Goal: Task Accomplishment & Management: Manage account settings

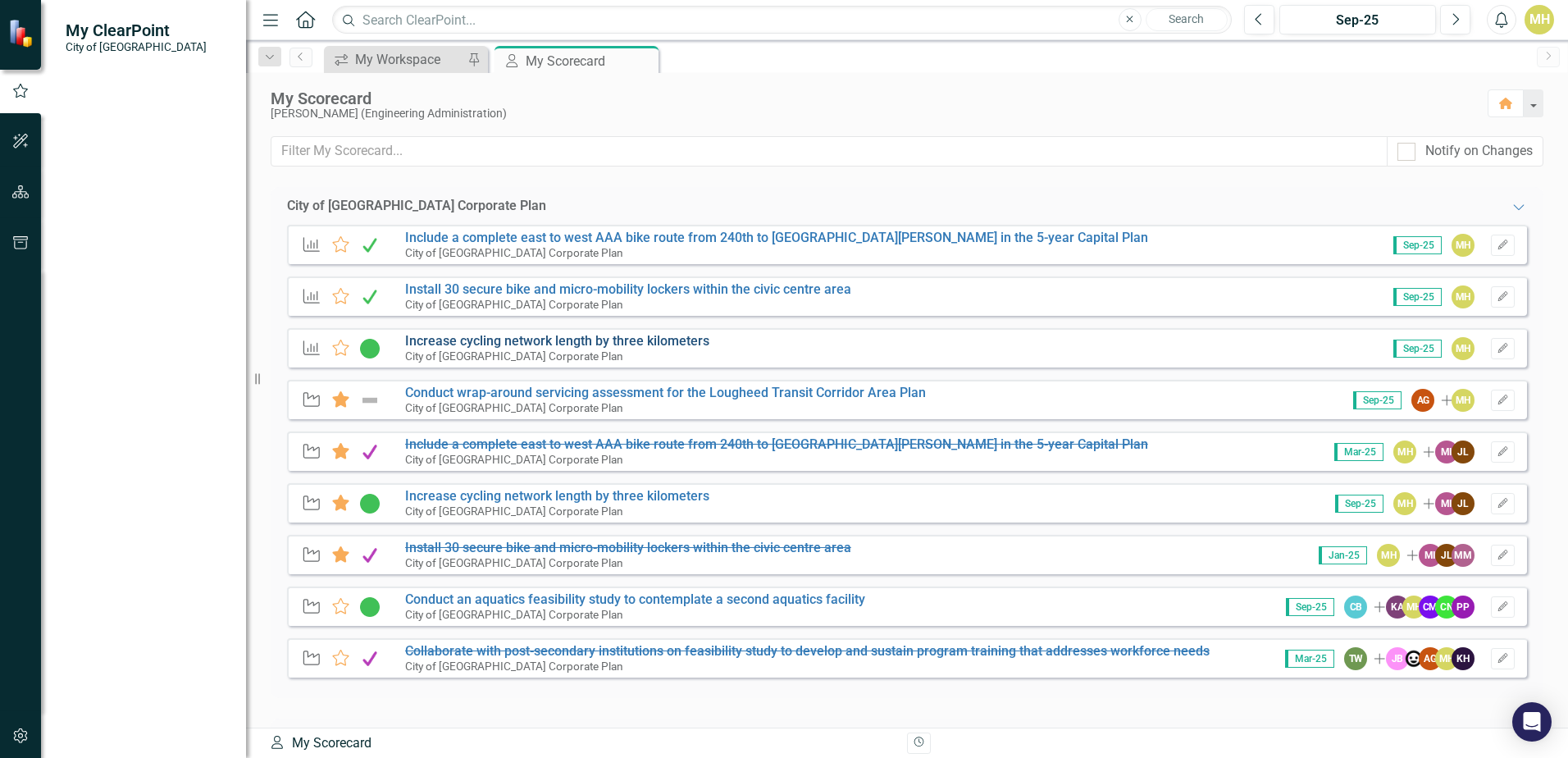
click at [515, 342] on link "Increase cycling network length by three kilometers" at bounding box center [556, 340] width 304 height 16
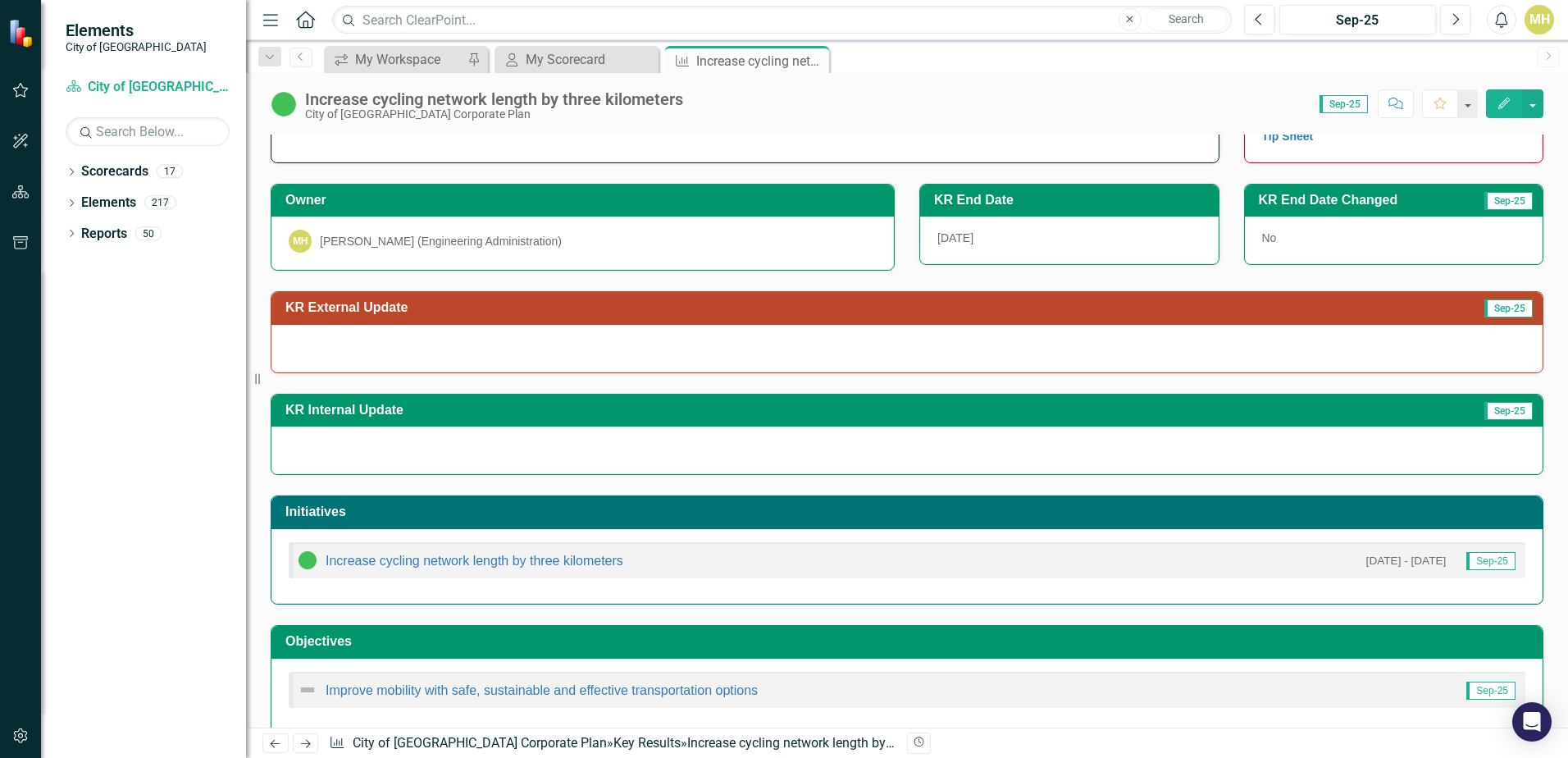
scroll to position [76, 0]
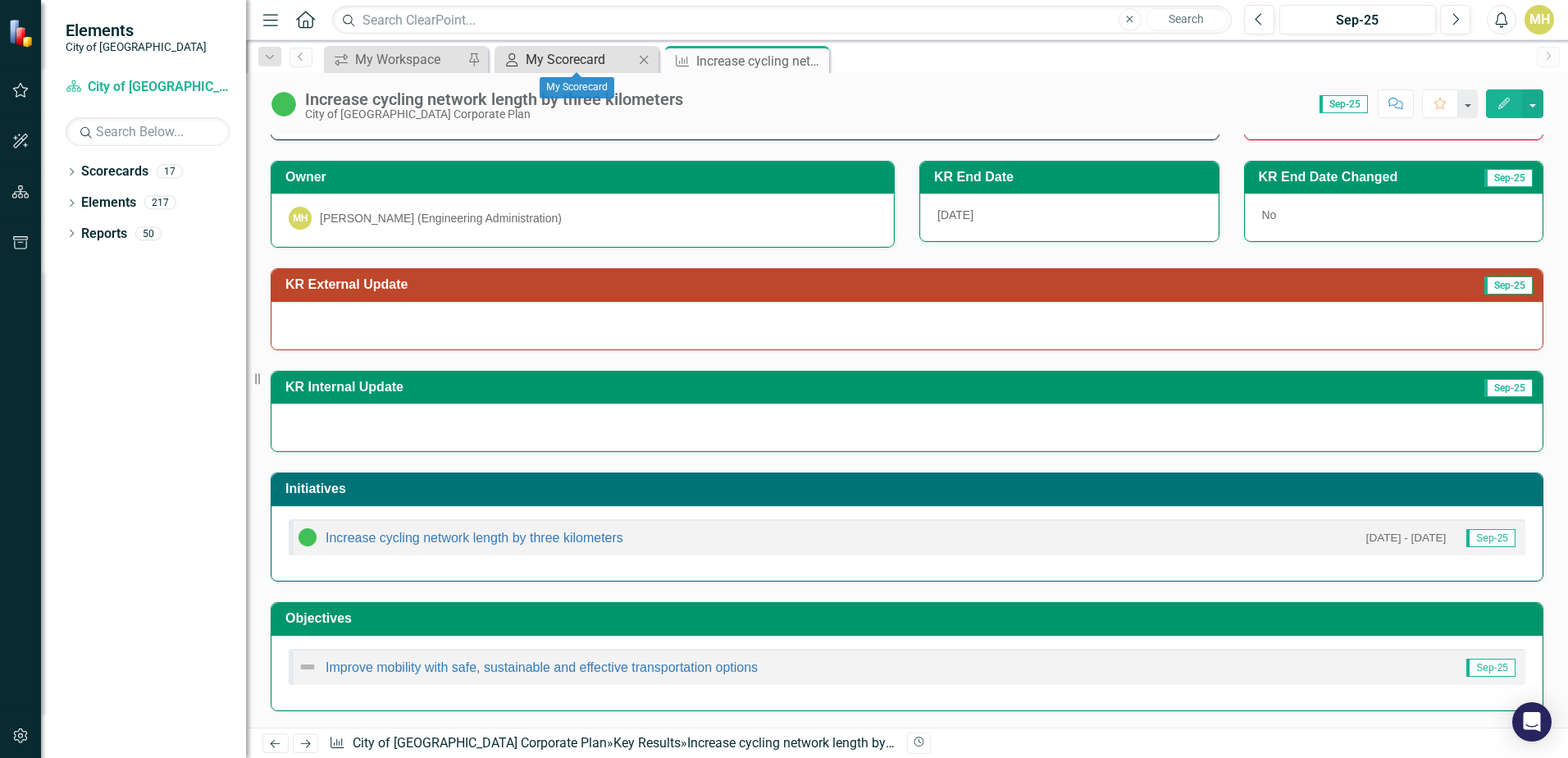
click at [577, 51] on div "My Scorecard" at bounding box center [579, 60] width 108 height 20
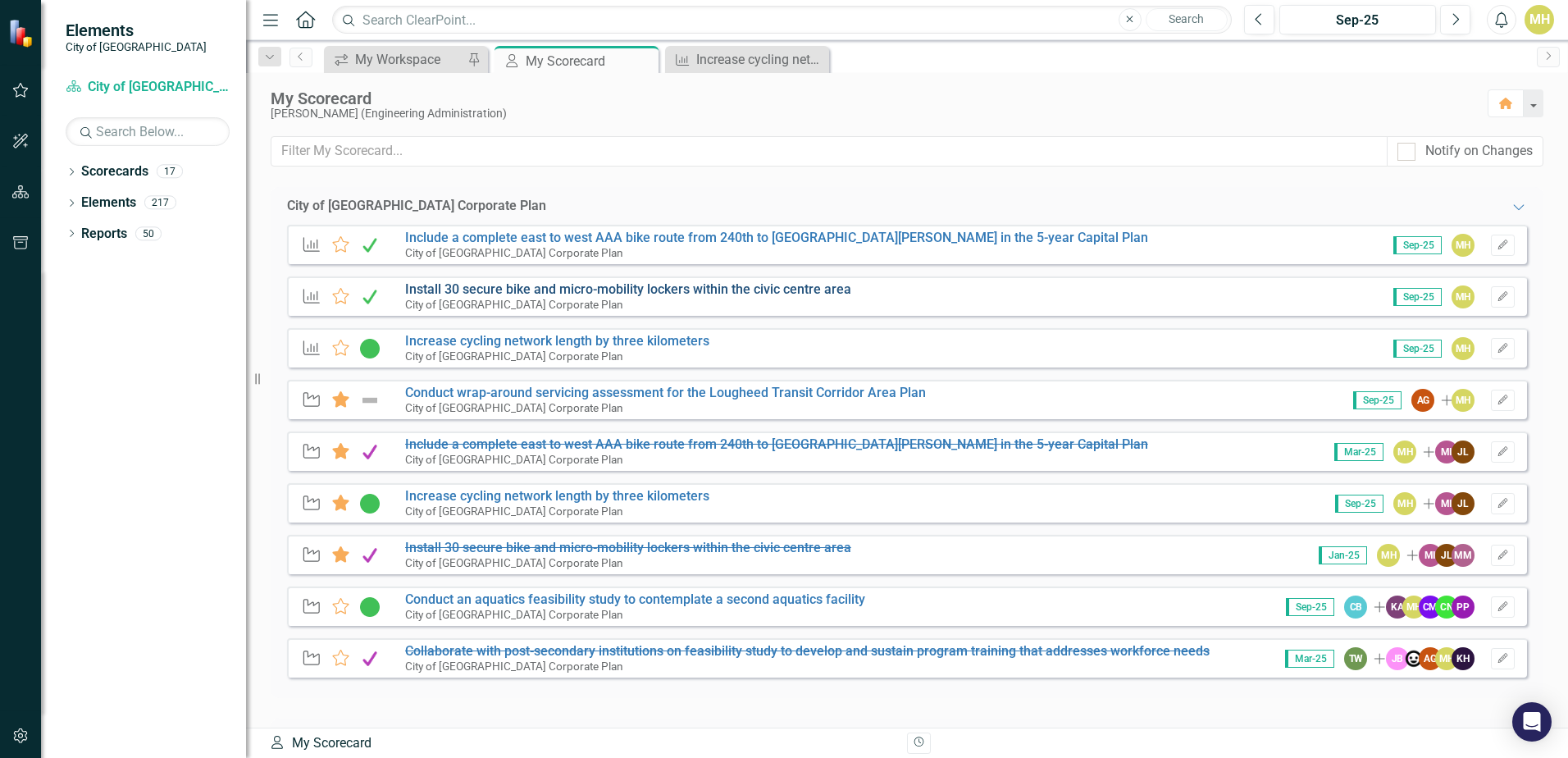
click at [474, 291] on link "Install 30 secure bike and micro-mobility lockers within the civic centre area" at bounding box center [628, 289] width 446 height 16
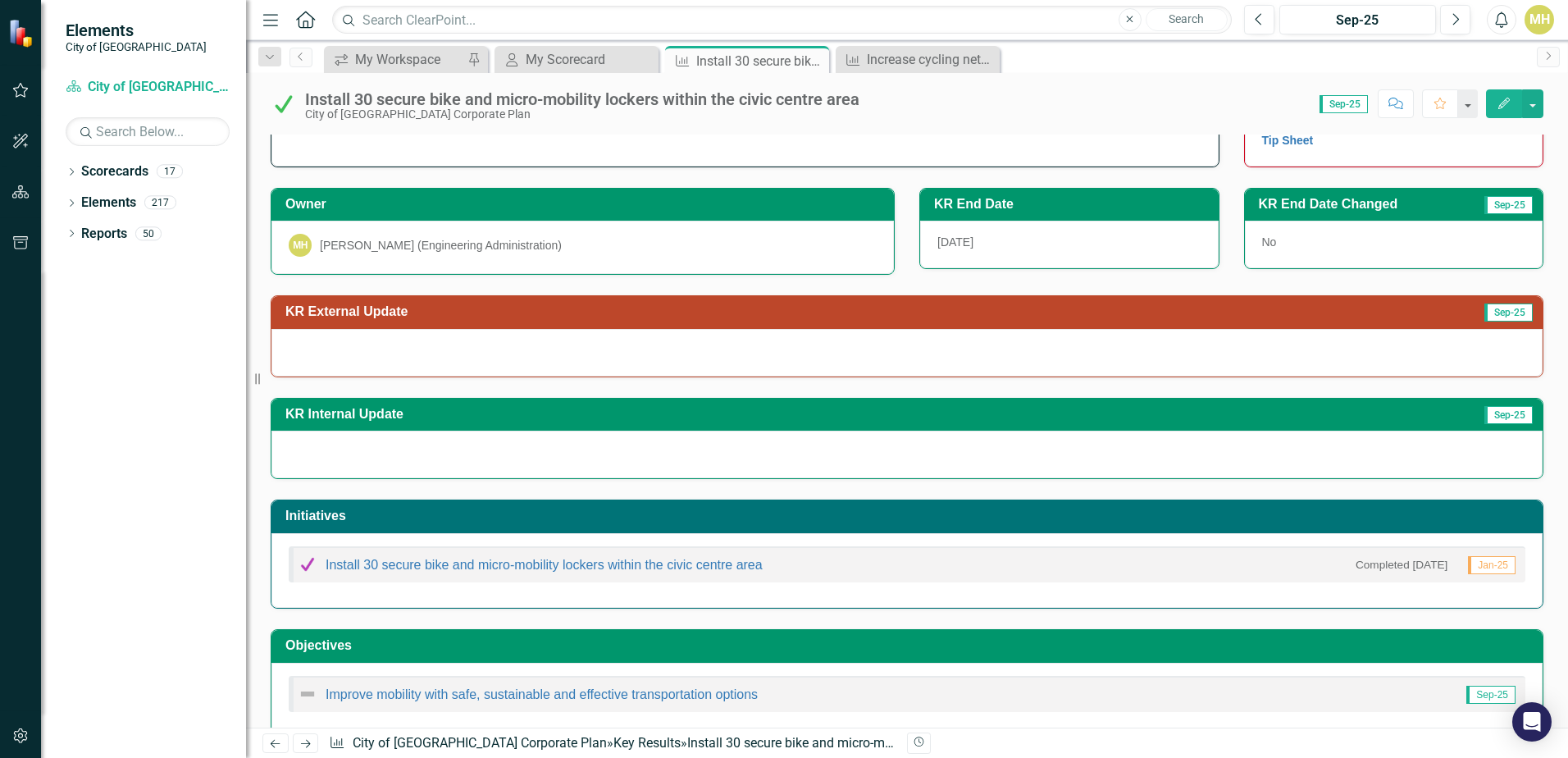
scroll to position [76, 0]
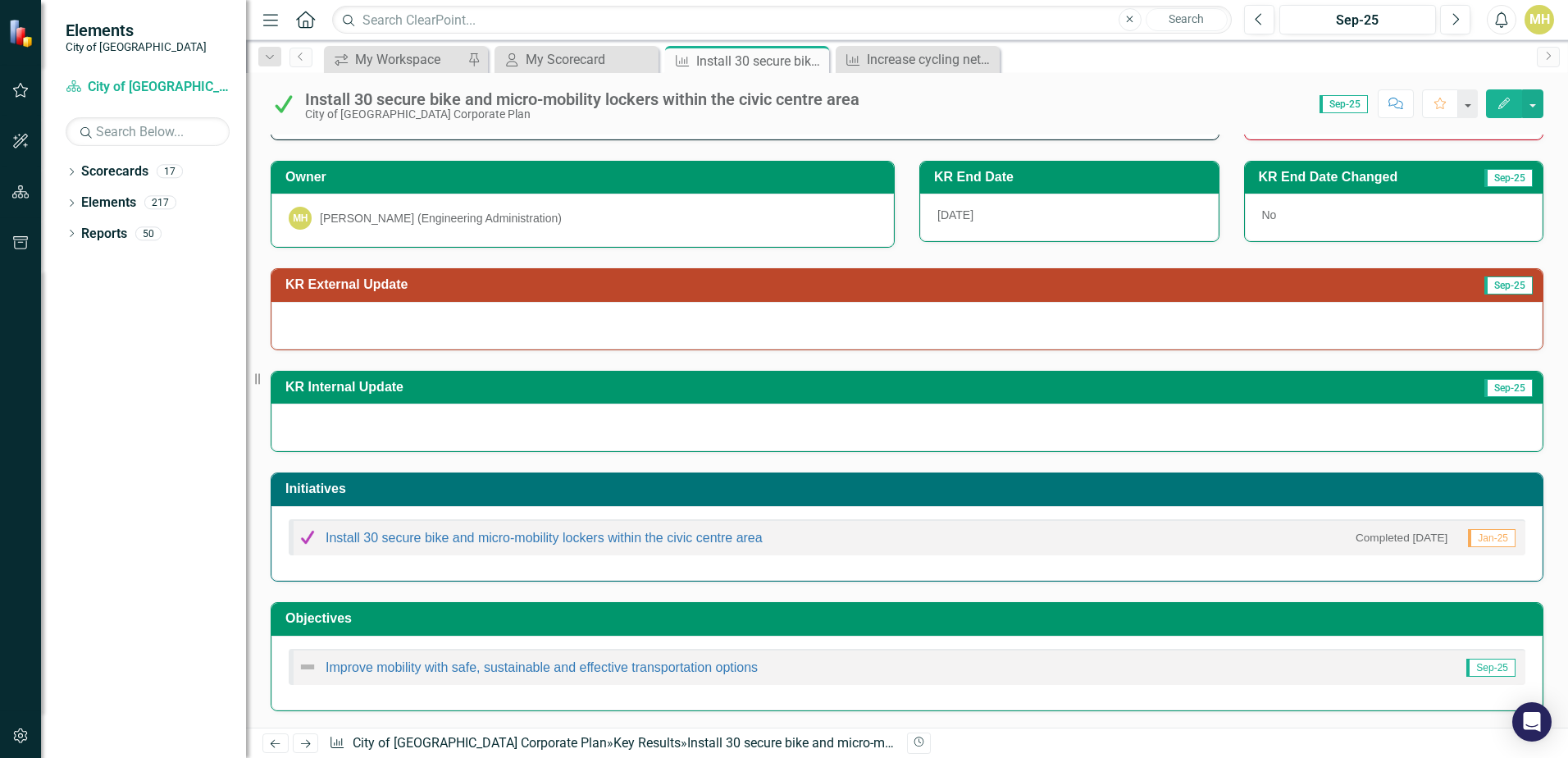
click at [376, 348] on div at bounding box center [907, 325] width 1271 height 48
click at [589, 322] on div at bounding box center [907, 325] width 1271 height 48
click at [1495, 104] on button "Edit" at bounding box center [1503, 104] width 36 height 29
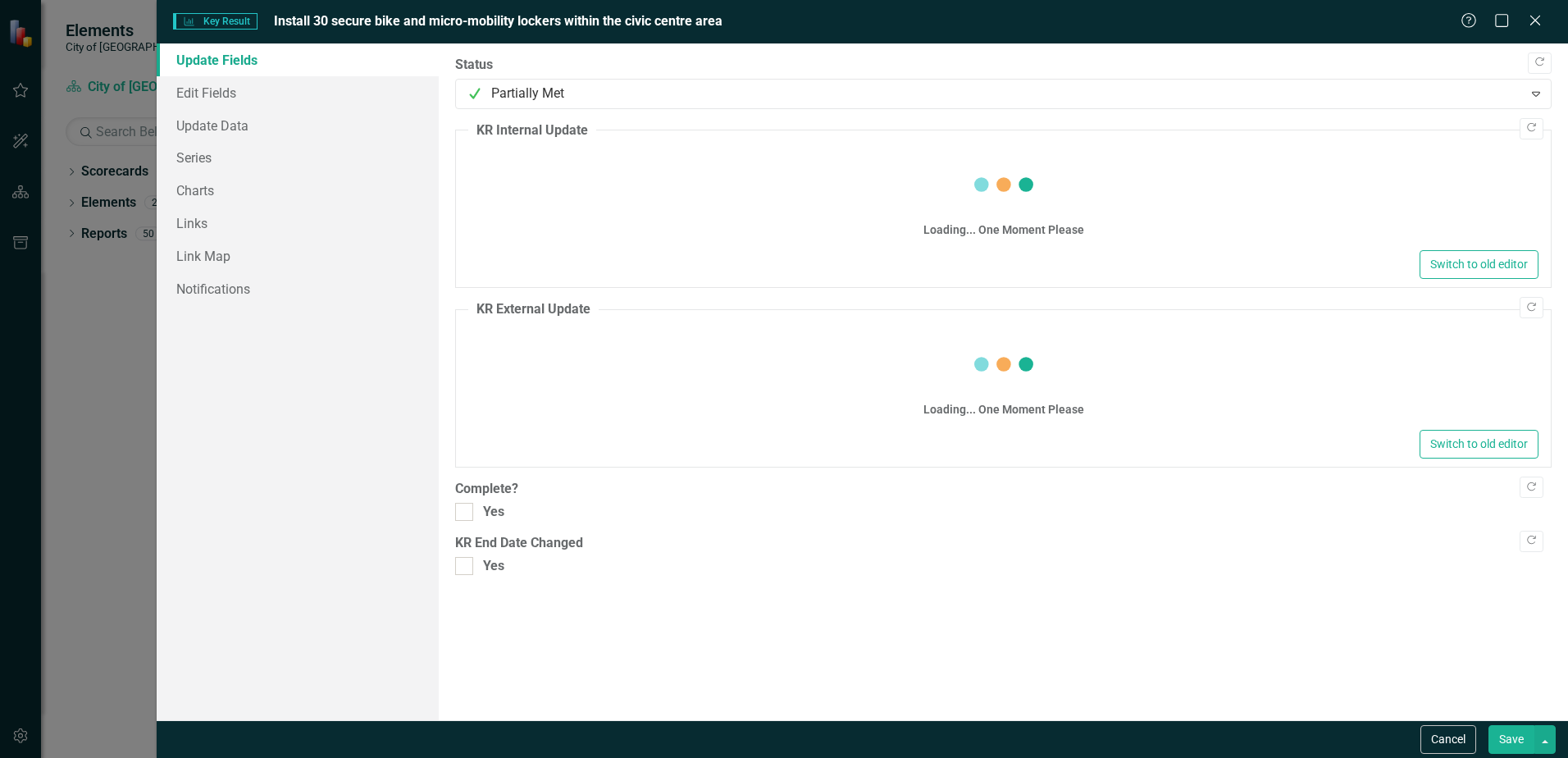
drag, startPoint x: 542, startPoint y: 178, endPoint x: 514, endPoint y: 177, distance: 28.0
click at [514, 177] on div "Loading... One Moment Please" at bounding box center [1003, 199] width 1070 height 95
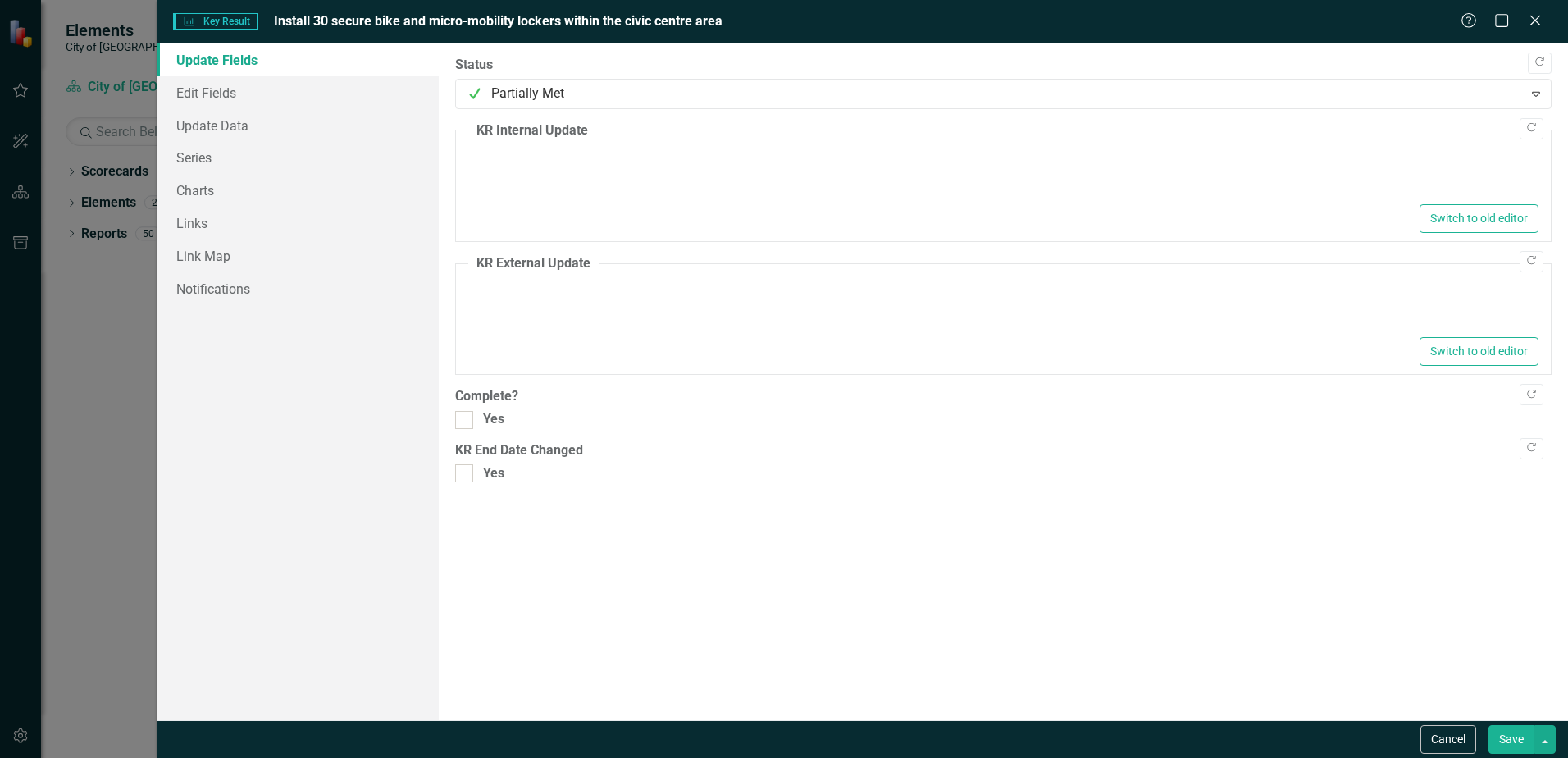
click at [502, 159] on div at bounding box center [1003, 174] width 1070 height 53
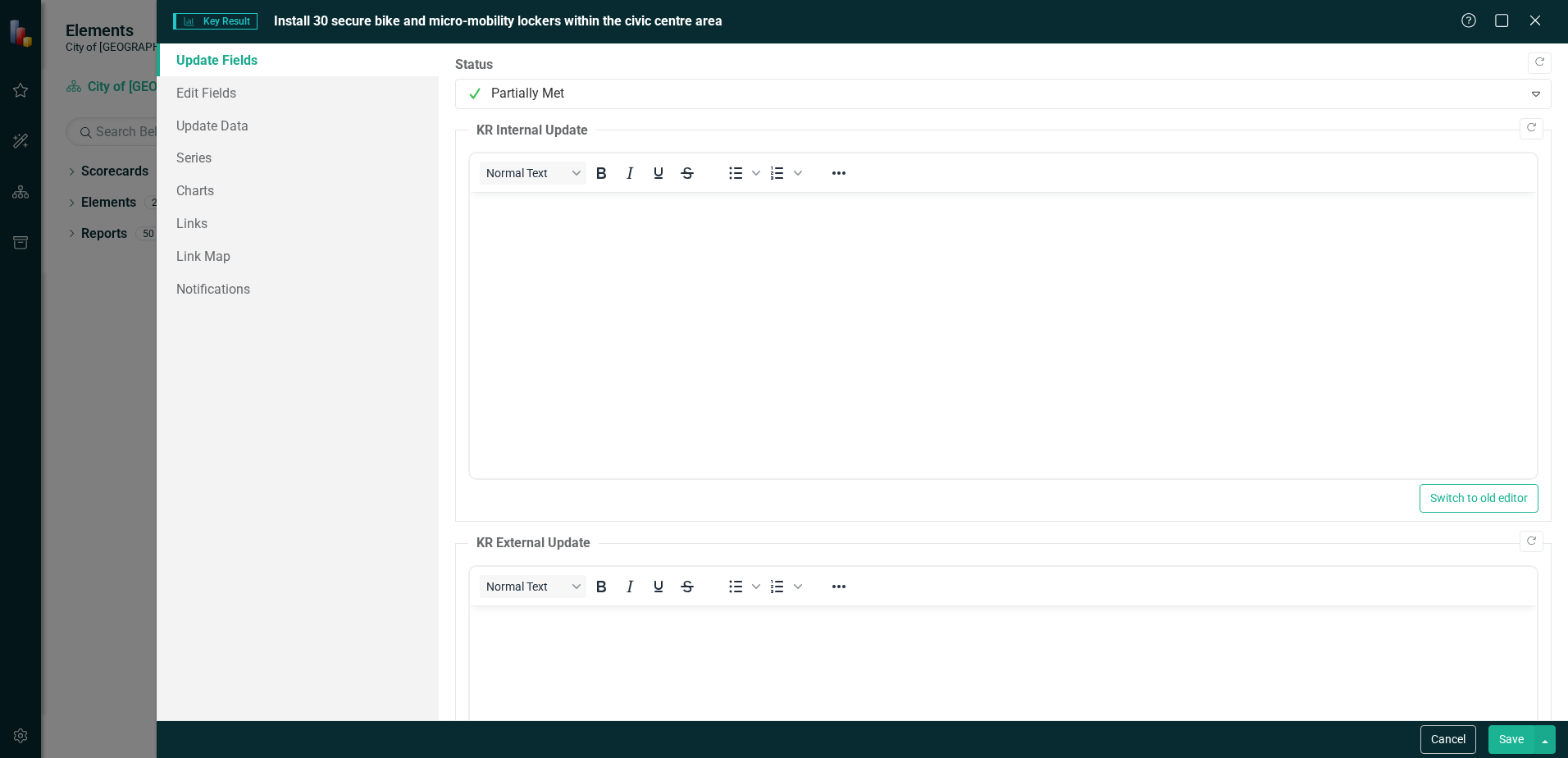
scroll to position [0, 0]
click at [517, 247] on body "Rich Text Area. Press ALT-0 for help." at bounding box center [1003, 315] width 1067 height 247
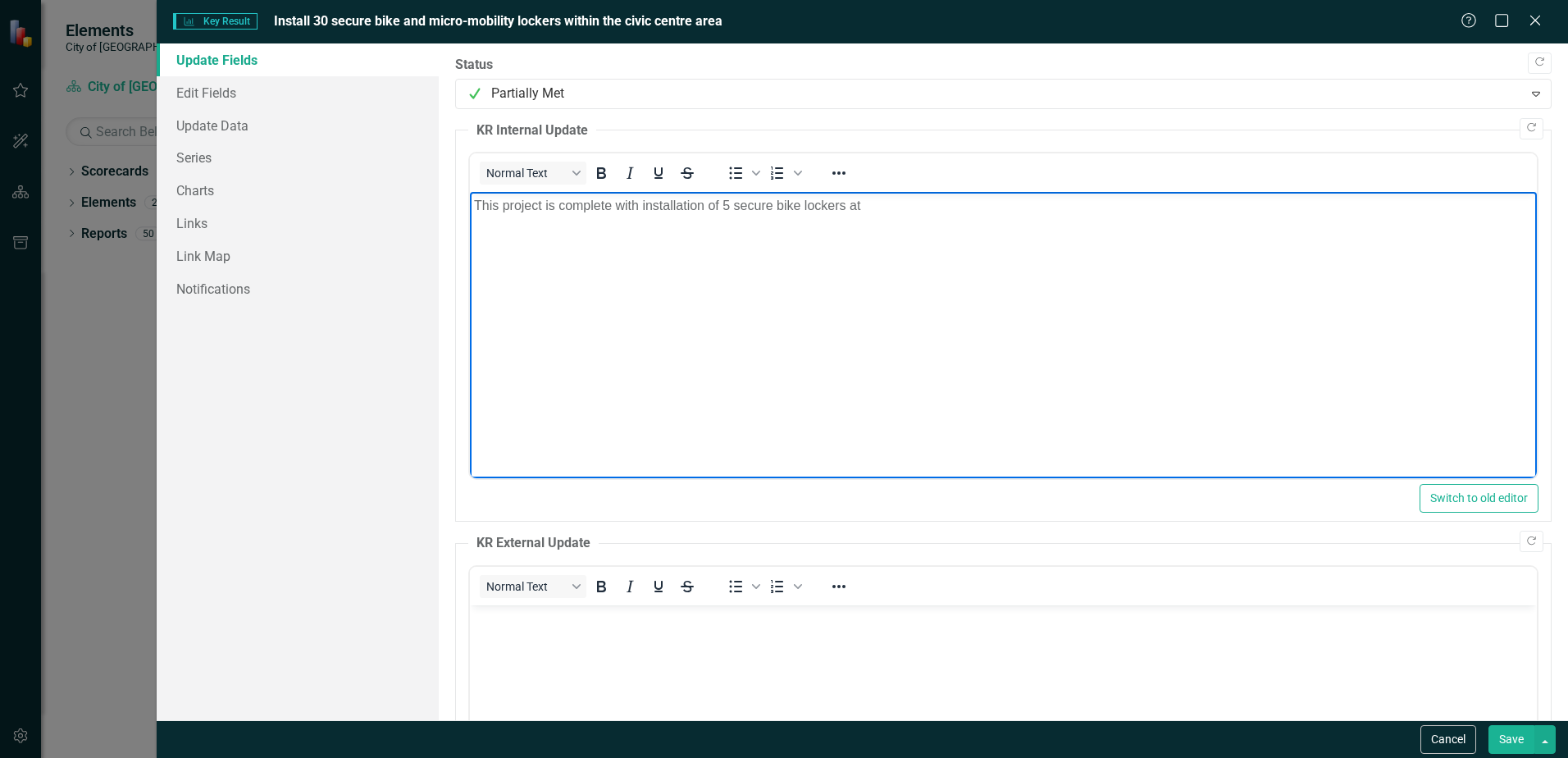
click at [874, 207] on p "This project is complete with installation of 5 secure bike lockers at" at bounding box center [1003, 205] width 1058 height 19
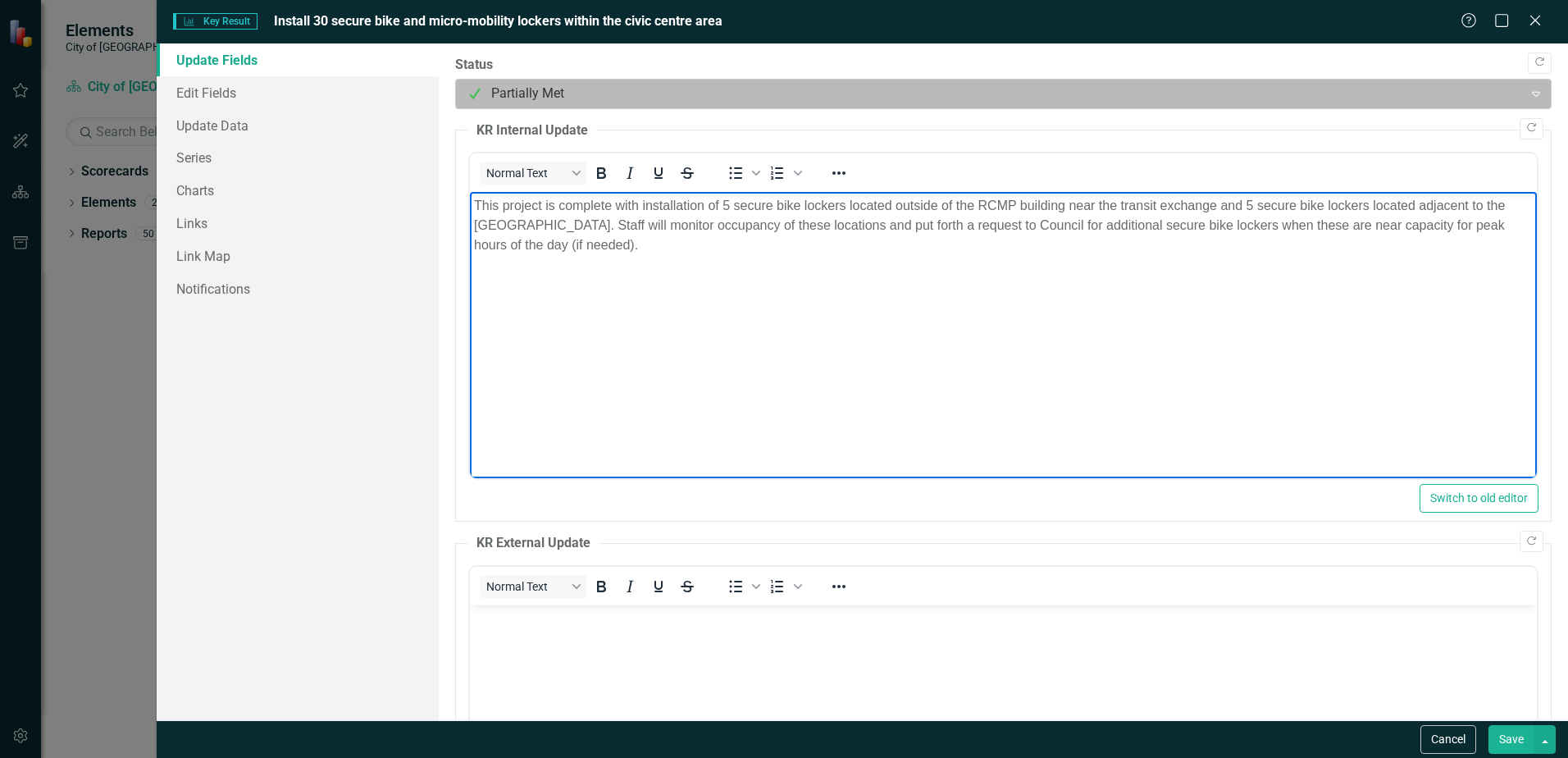
click at [968, 88] on div at bounding box center [990, 94] width 1046 height 22
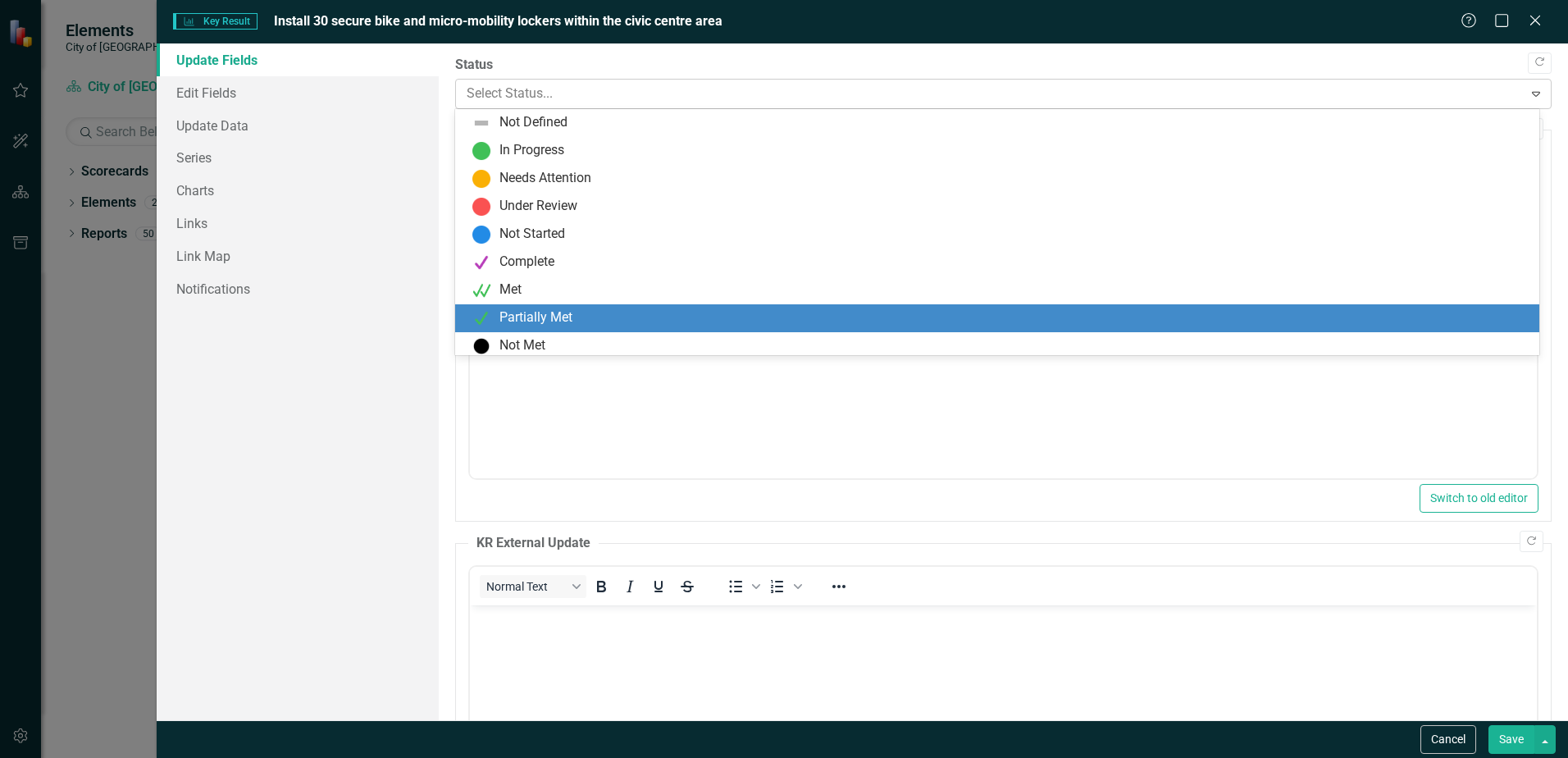
scroll to position [5, 0]
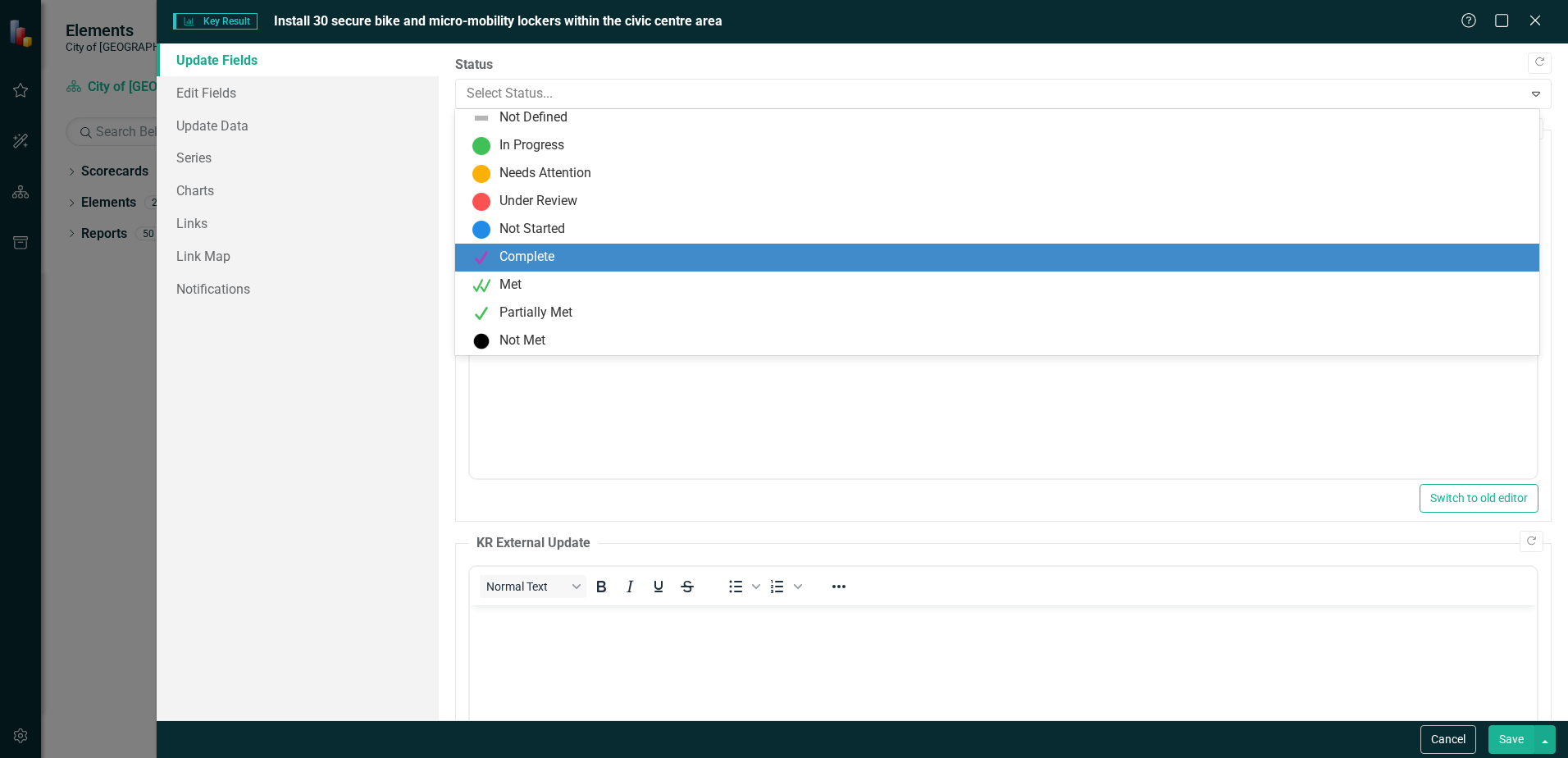
click at [530, 249] on div "Complete" at bounding box center [527, 257] width 55 height 19
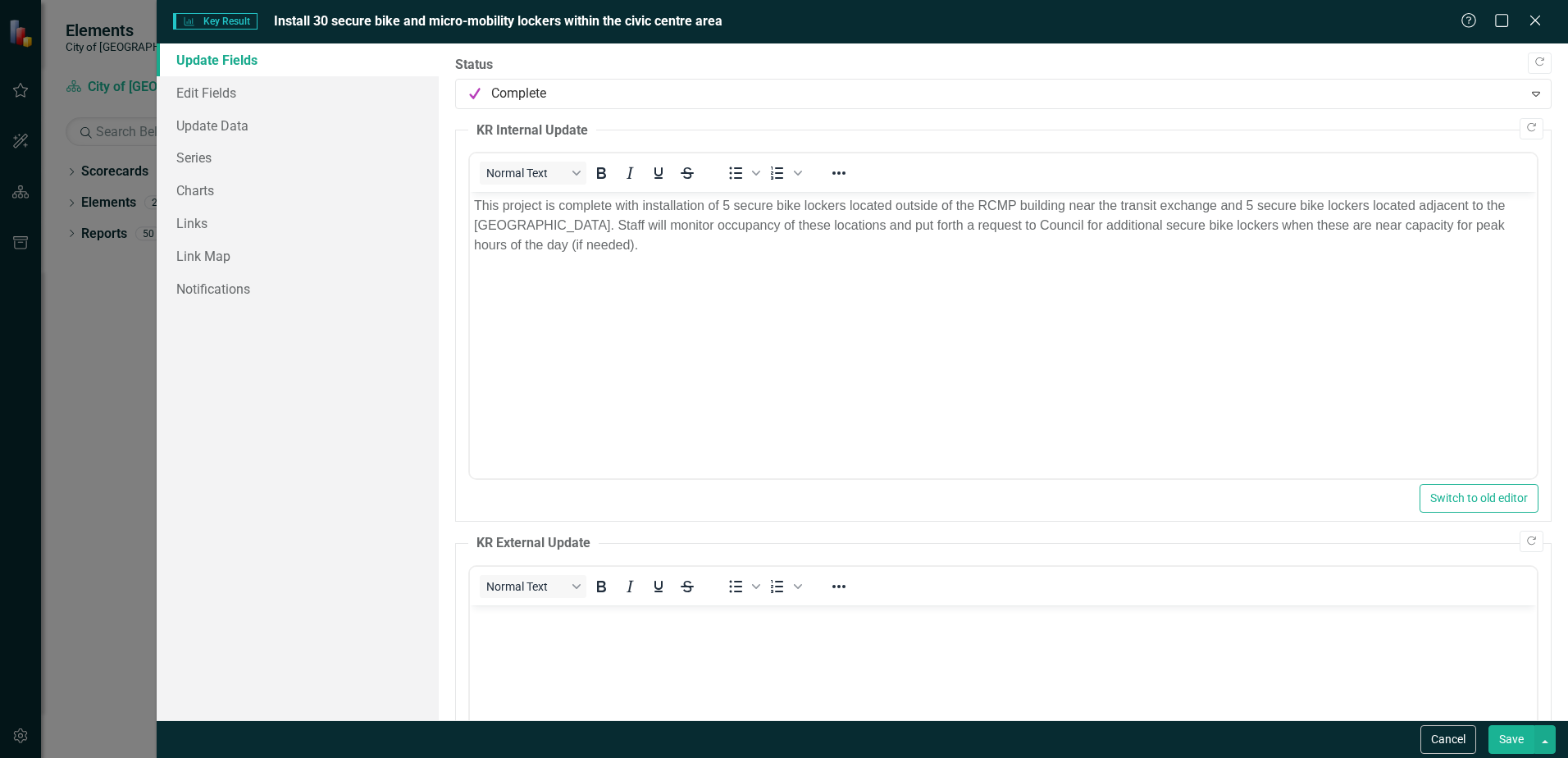
click at [1500, 743] on button "Save" at bounding box center [1511, 740] width 46 height 29
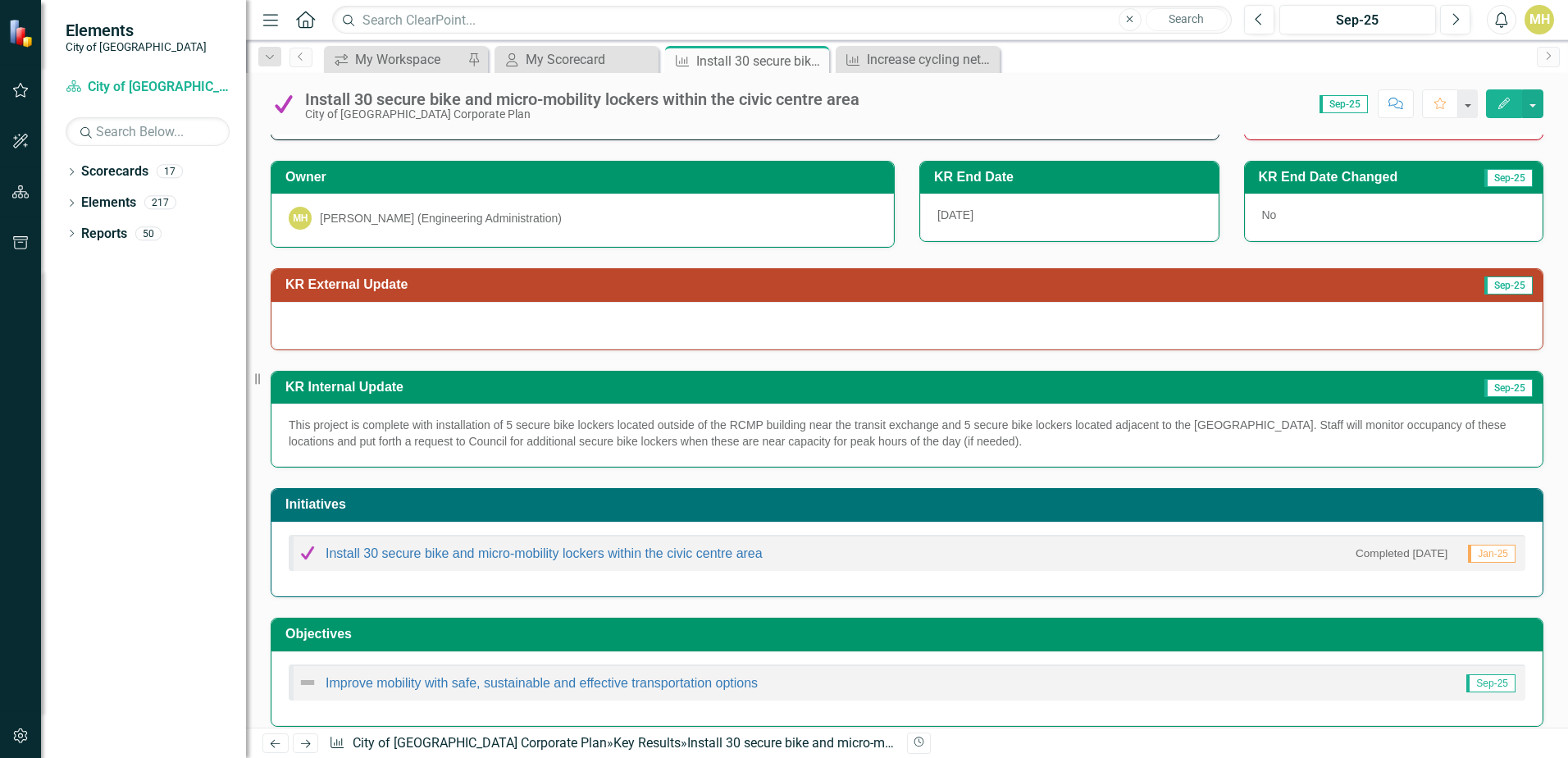
drag, startPoint x: 1058, startPoint y: 441, endPoint x: 510, endPoint y: 400, distance: 549.5
click at [510, 400] on div "KR Internal Update Sep-25 This project is complete with installation of 5 secur…" at bounding box center [907, 419] width 1273 height 97
click at [1329, 402] on td "Sep-25" at bounding box center [1348, 389] width 371 height 27
click at [1058, 439] on p "This project is complete with installation of 5 secure bike lockers located out…" at bounding box center [907, 433] width 1237 height 33
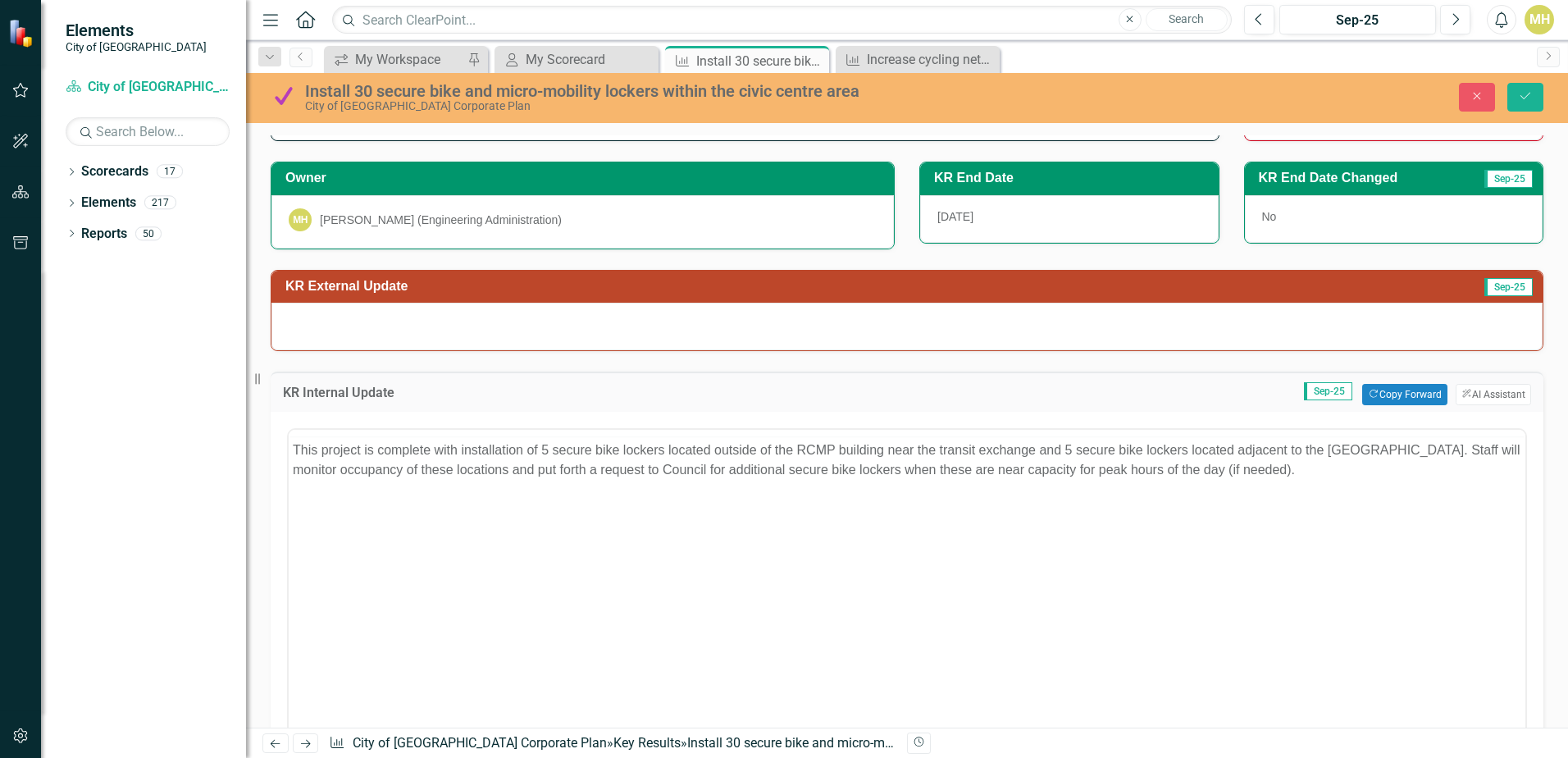
scroll to position [0, 0]
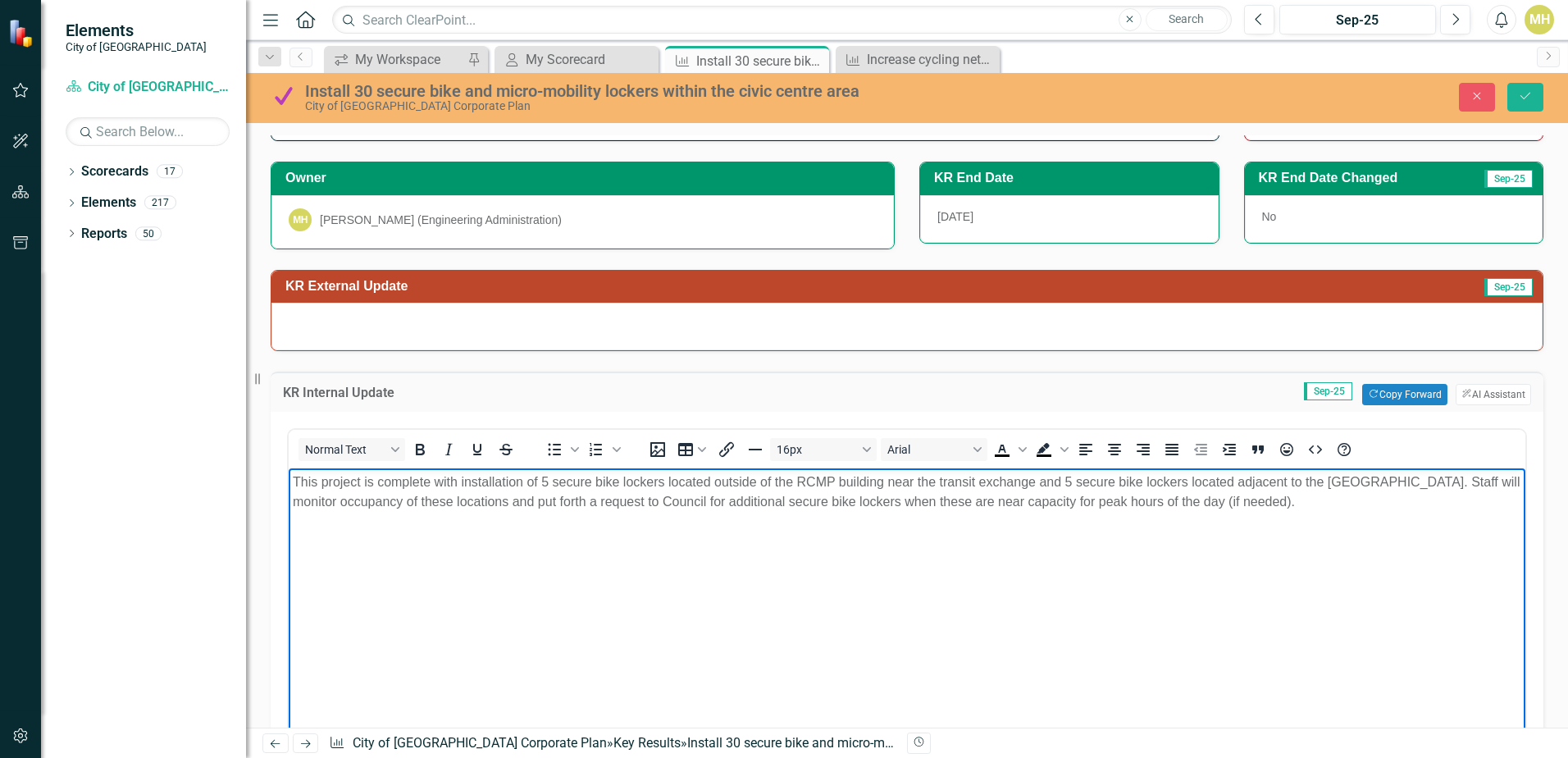
drag, startPoint x: 1370, startPoint y: 500, endPoint x: 98, endPoint y: 459, distance: 1272.7
click at [288, 469] on html "This project is complete with installation of 5 secure bike lockers located out…" at bounding box center [907, 592] width 1237 height 247
copy p "This project is complete with installation of 5 secure bike lockers located out…"
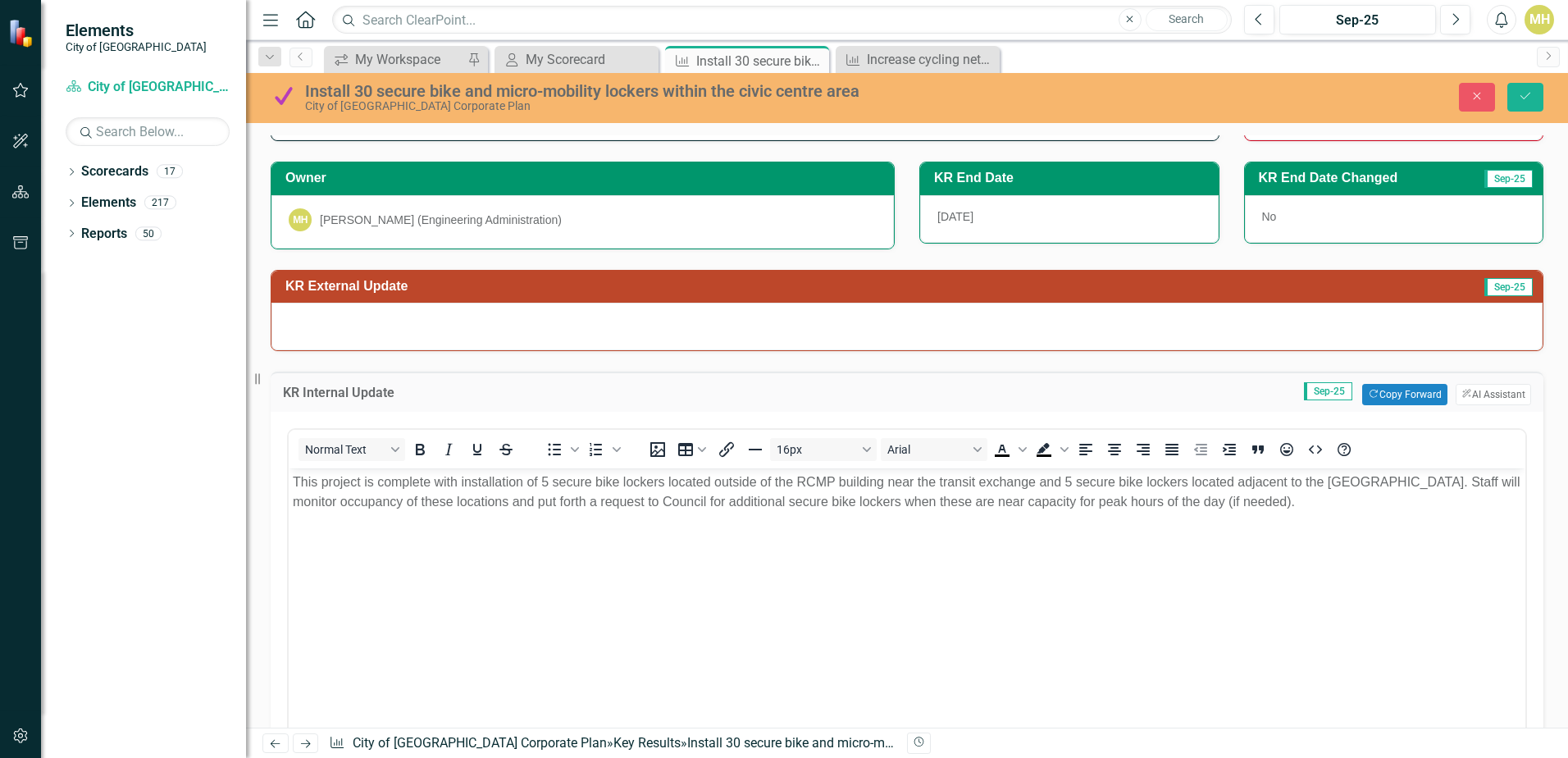
click at [324, 321] on div at bounding box center [907, 326] width 1271 height 48
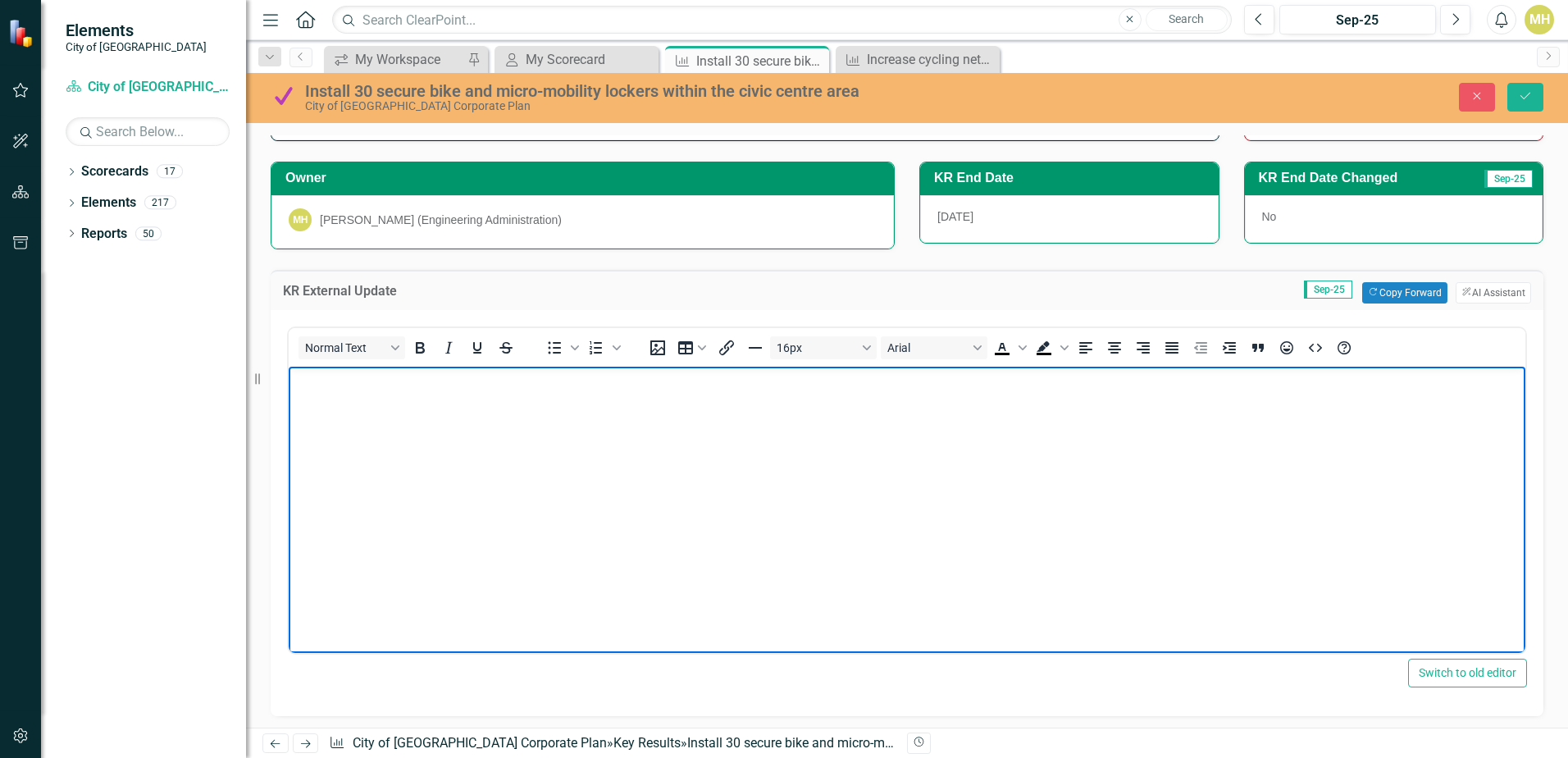
click at [323, 394] on body "Rich Text Area. Press ALT-0 for help." at bounding box center [907, 489] width 1237 height 247
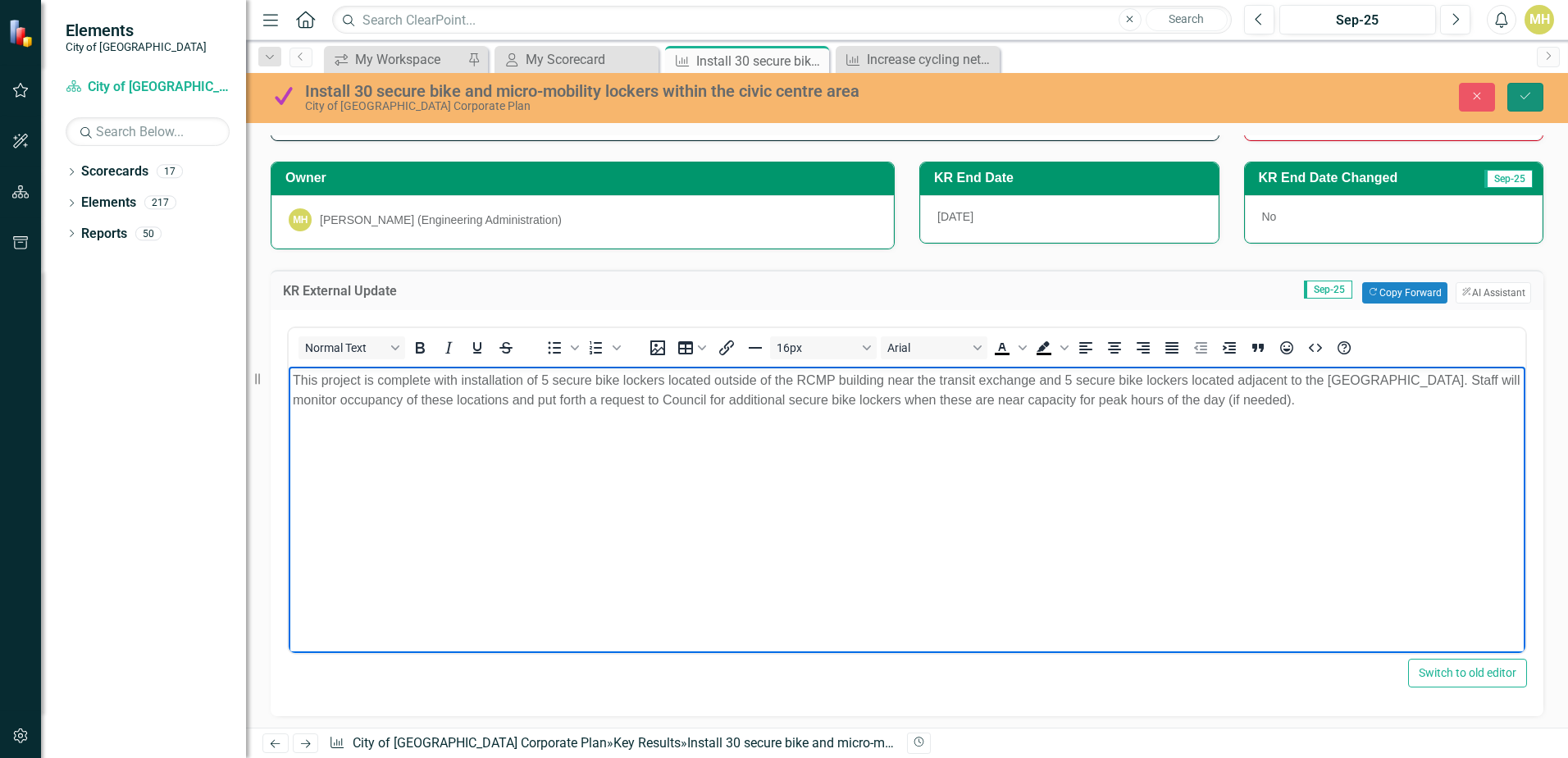
click at [1528, 92] on icon "Save" at bounding box center [1525, 96] width 15 height 12
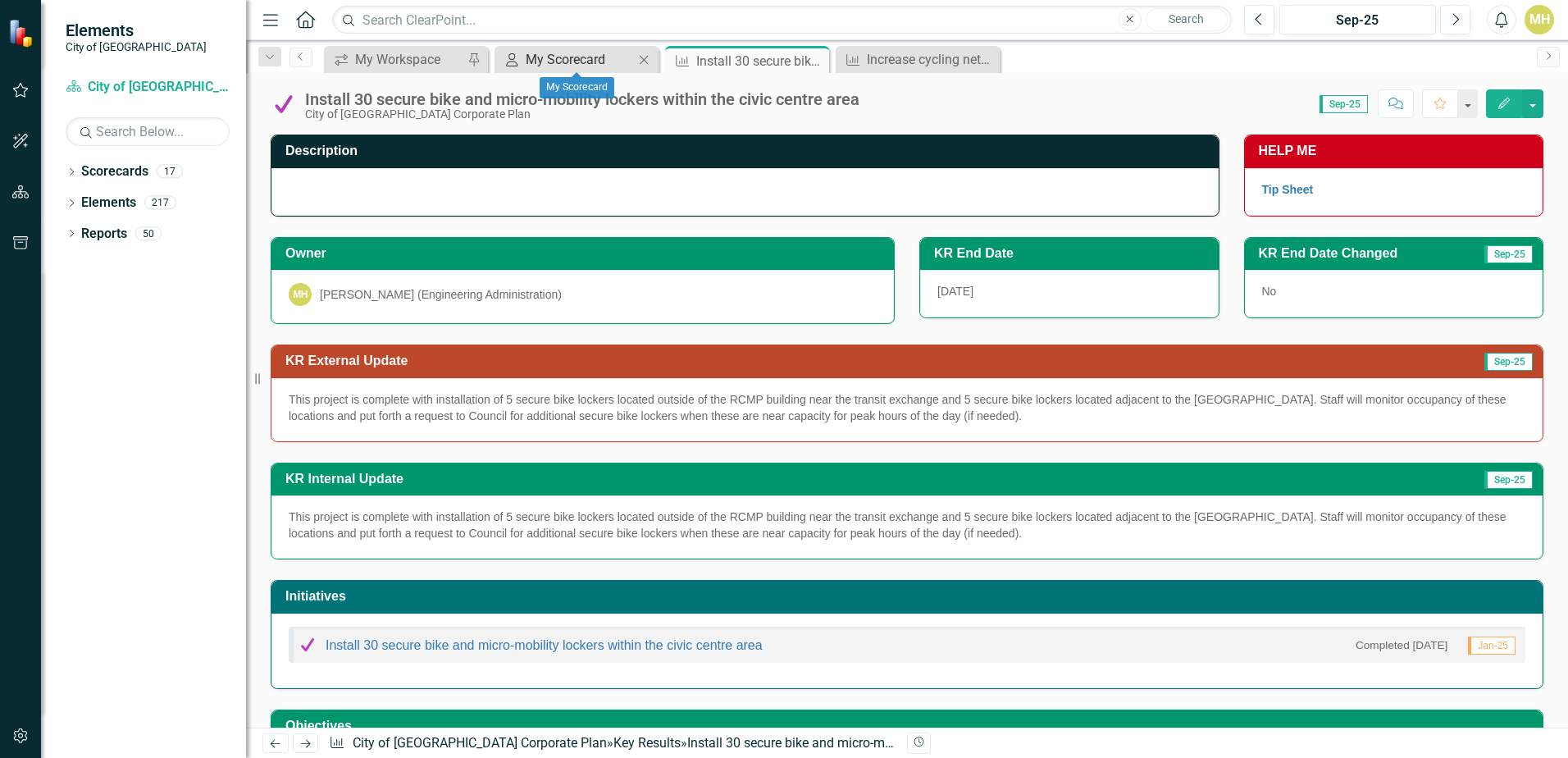
click at [573, 60] on div "My Scorecard" at bounding box center [579, 60] width 108 height 20
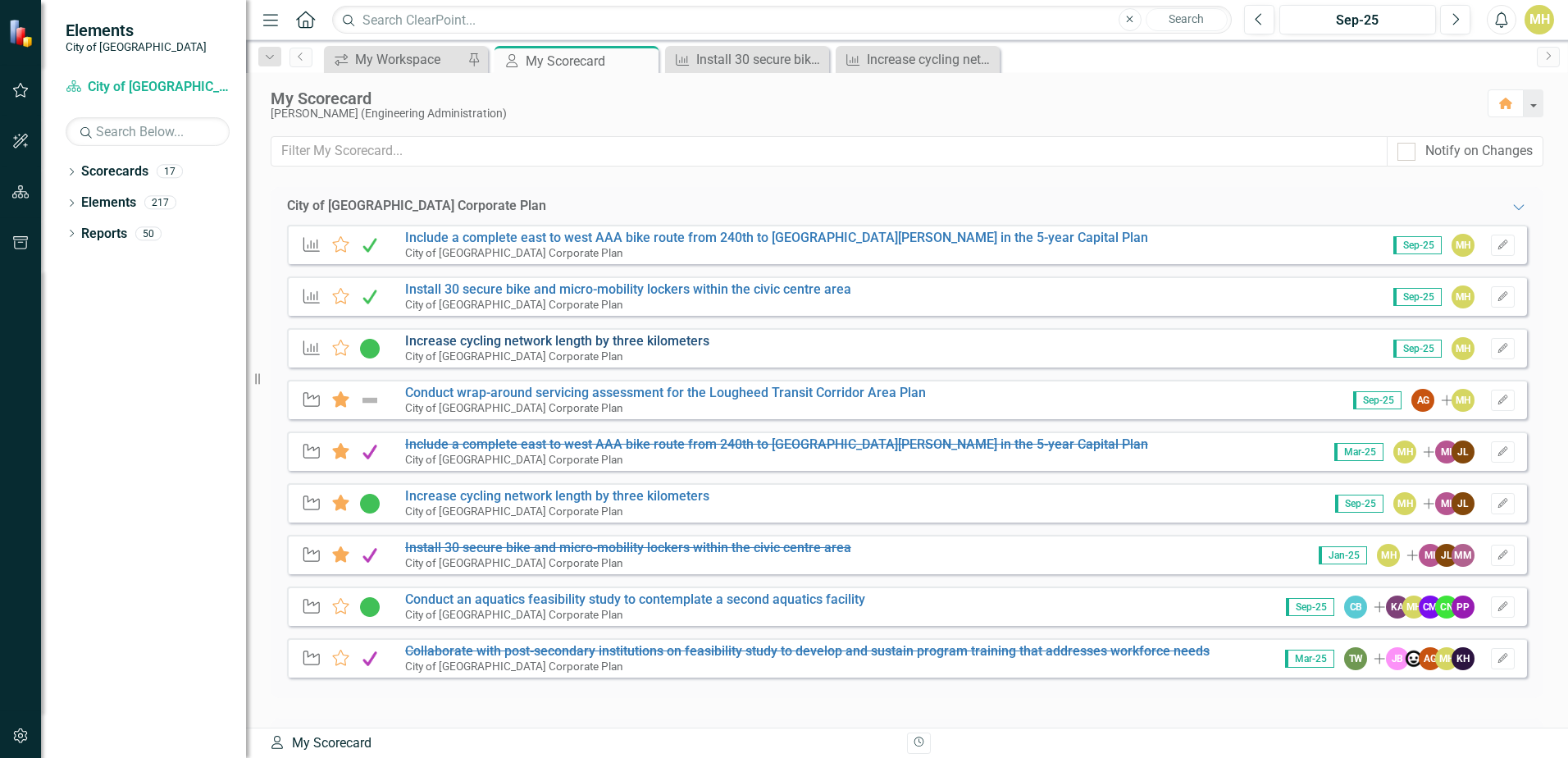
click at [517, 340] on link "Increase cycling network length by three kilometers" at bounding box center [556, 340] width 304 height 16
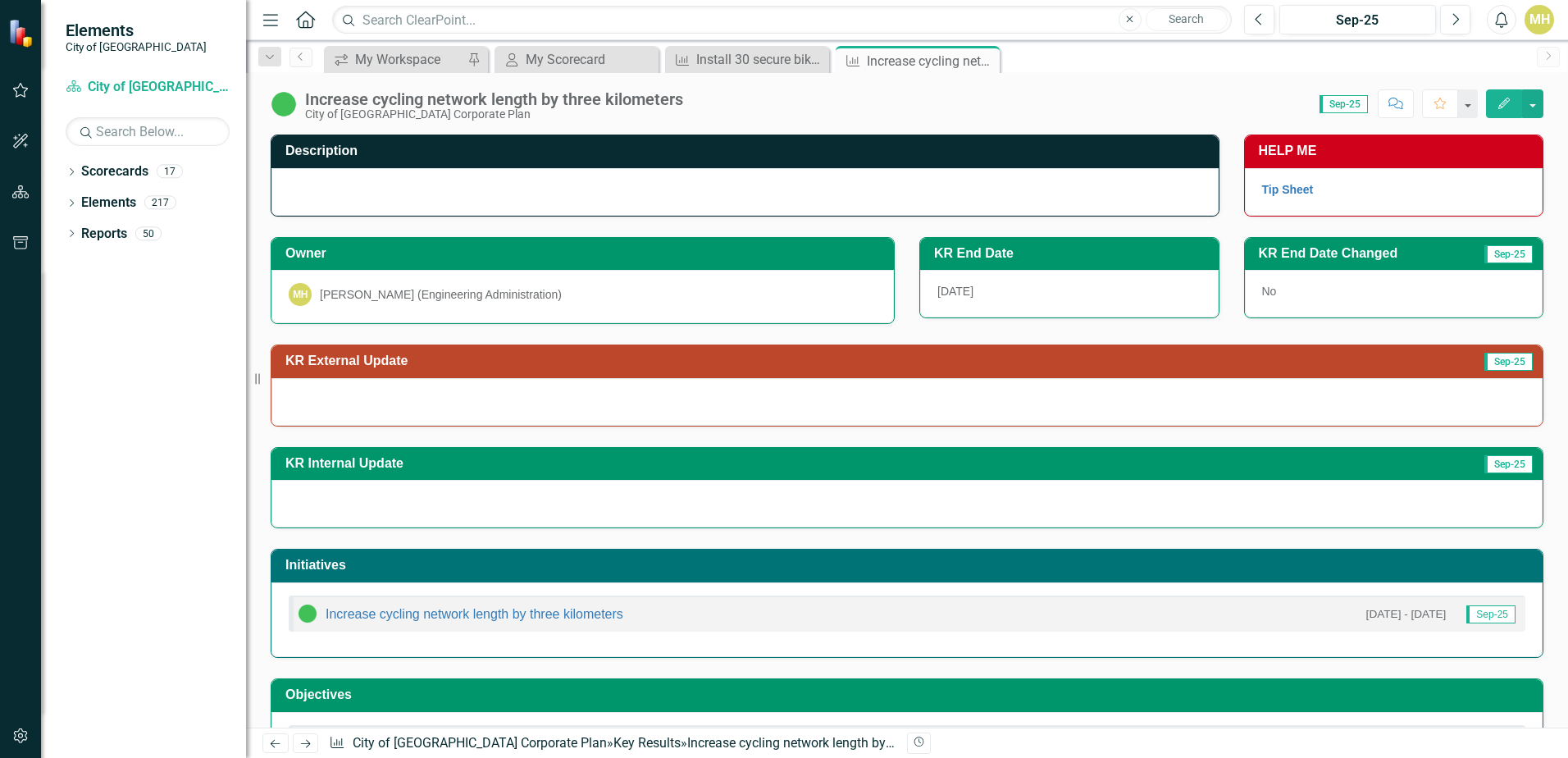
click at [458, 387] on div at bounding box center [907, 402] width 1271 height 48
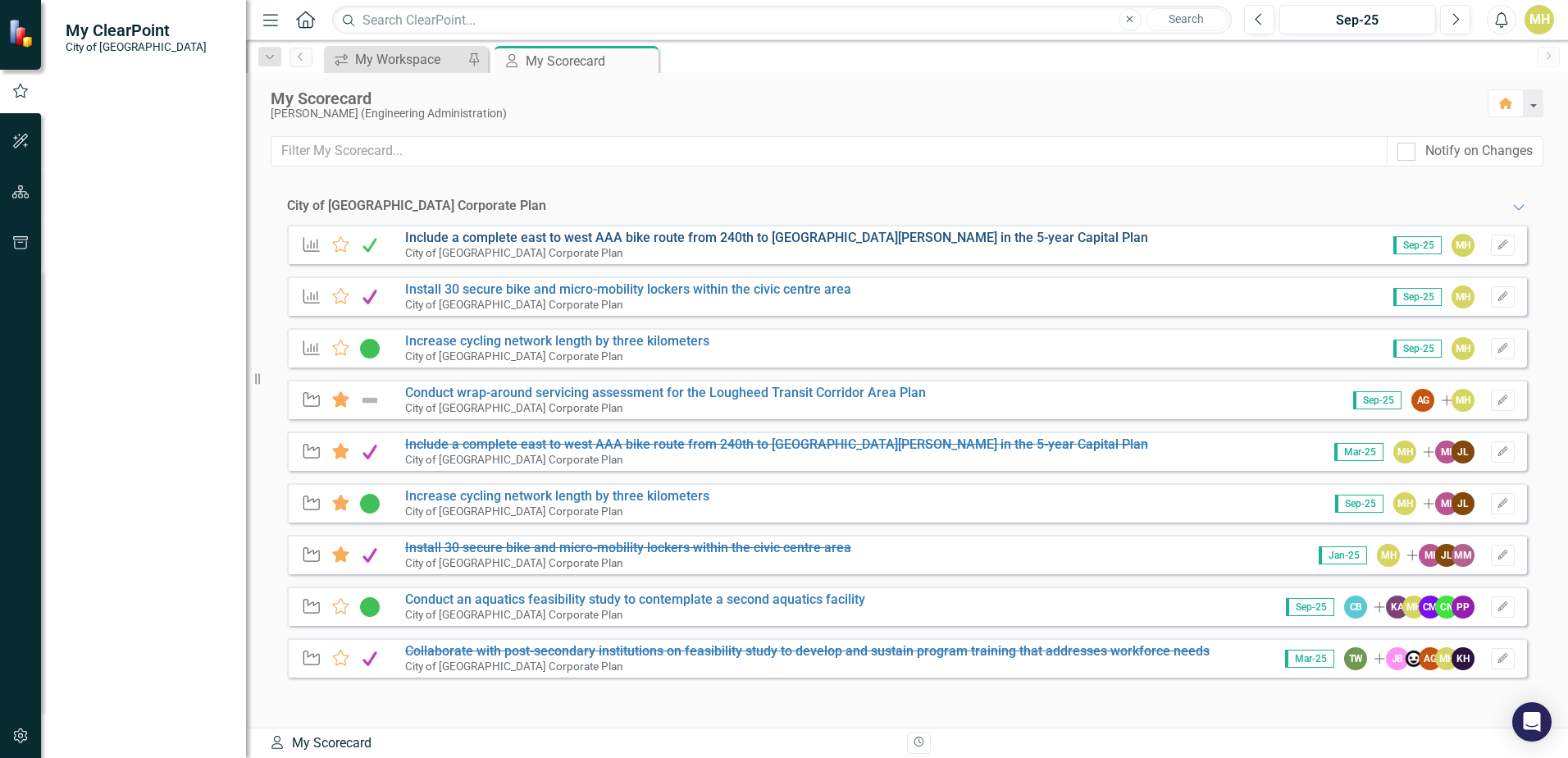
click at [561, 236] on link "Include a complete east to west AAA bike route from 240th to [GEOGRAPHIC_DATA][…" at bounding box center [776, 237] width 743 height 16
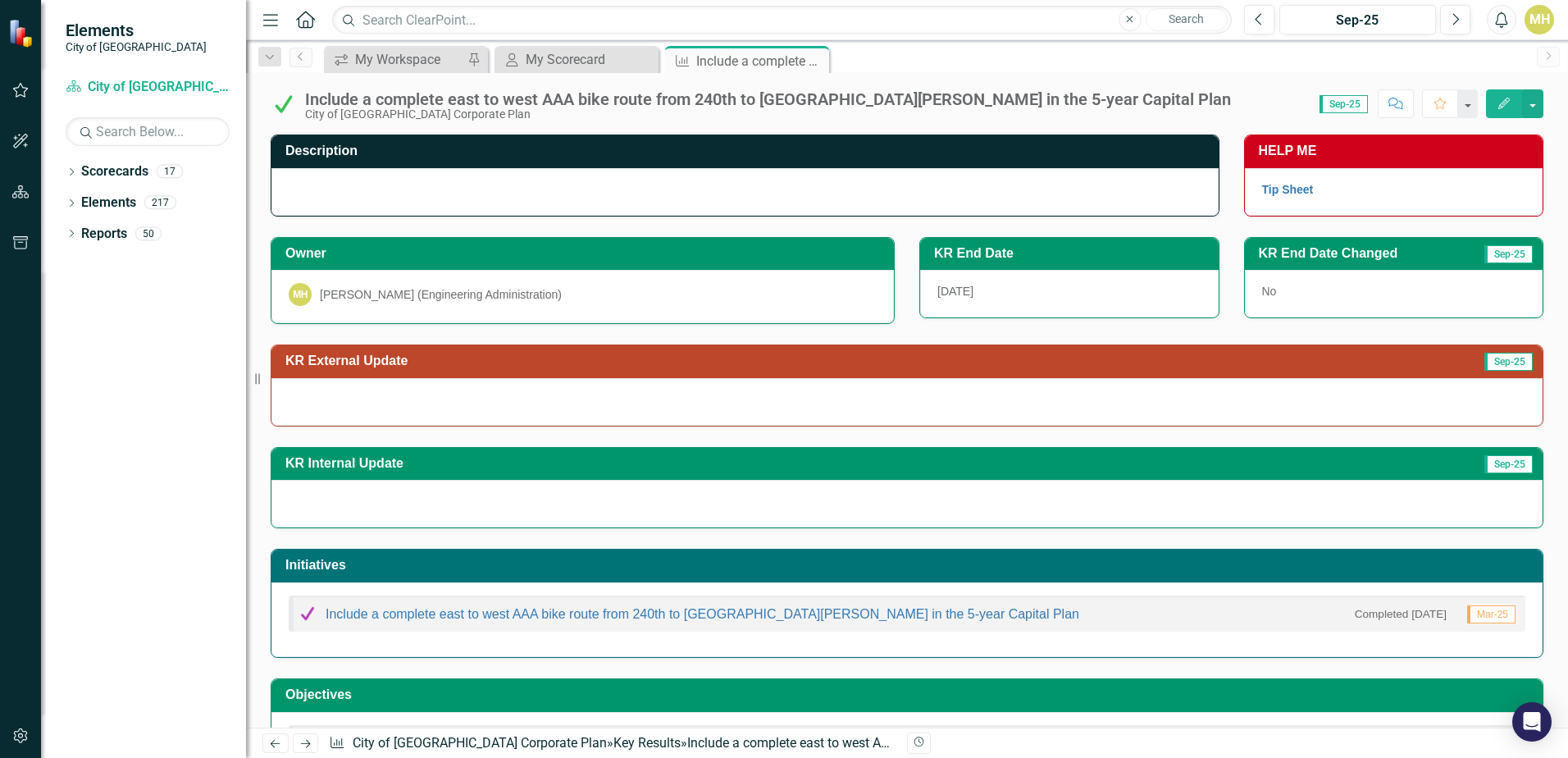
click at [339, 385] on div at bounding box center [907, 402] width 1271 height 48
click at [360, 387] on div at bounding box center [907, 402] width 1271 height 48
click at [1507, 112] on button "Edit" at bounding box center [1503, 104] width 36 height 29
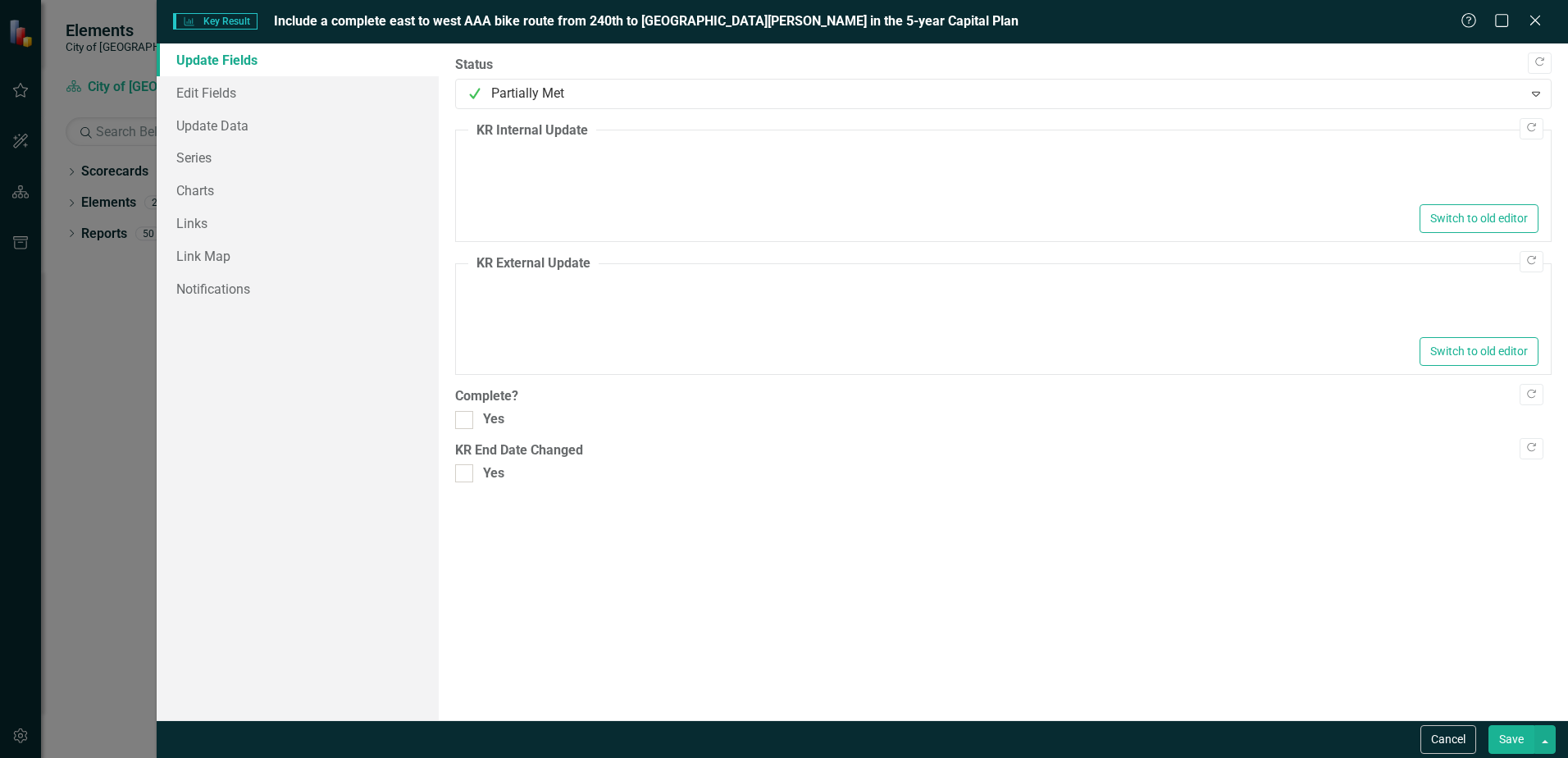
click at [496, 173] on div at bounding box center [1003, 174] width 1070 height 53
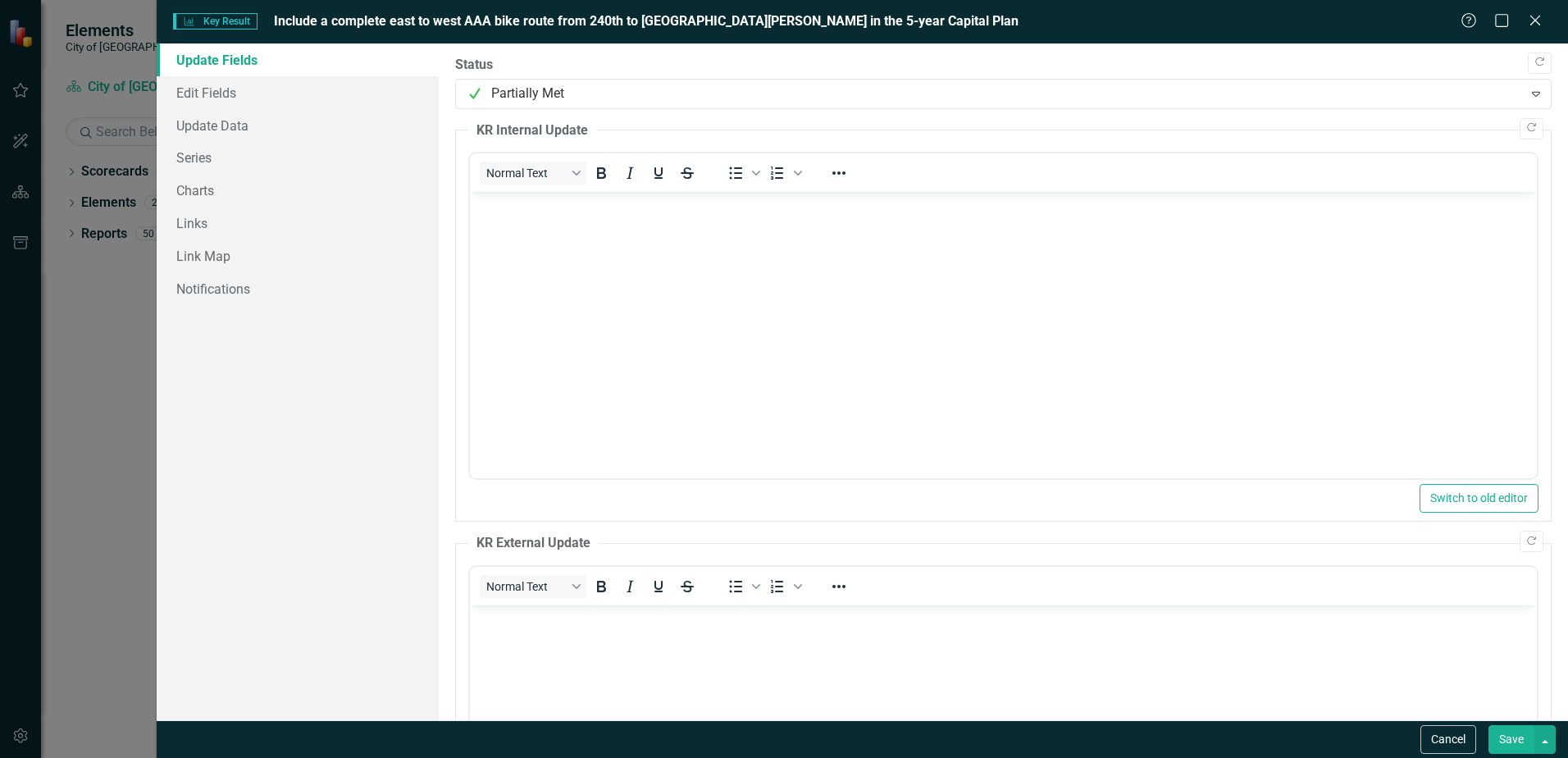
click at [536, 222] on body "Rich Text Area. Press ALT-0 for help." at bounding box center [1003, 315] width 1067 height 247
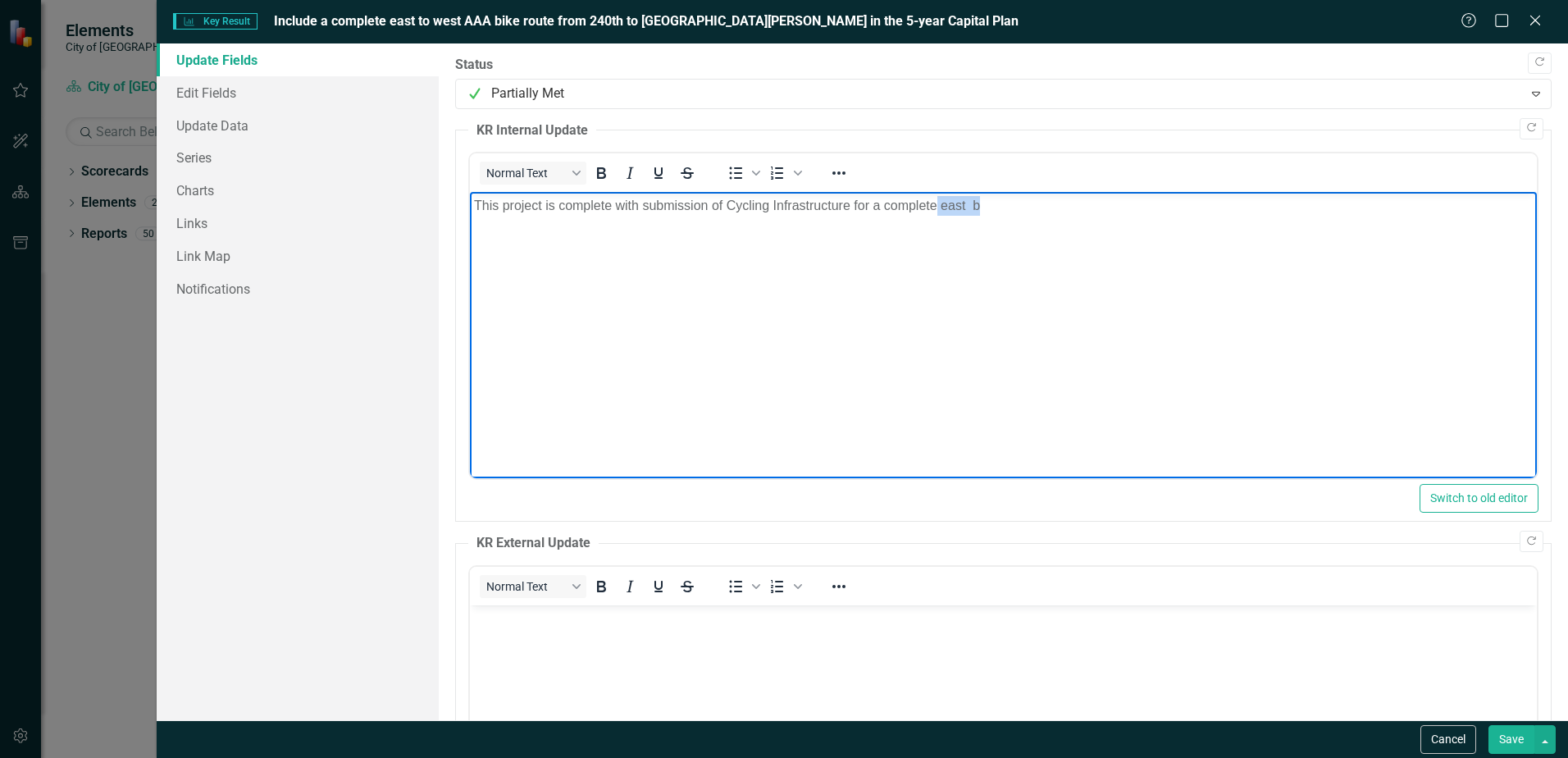
drag, startPoint x: 1022, startPoint y: 215, endPoint x: 938, endPoint y: 212, distance: 84.1
click at [938, 212] on p "This project is complete with submission of Cycling Infrastructure for a comple…" at bounding box center [1003, 205] width 1058 height 19
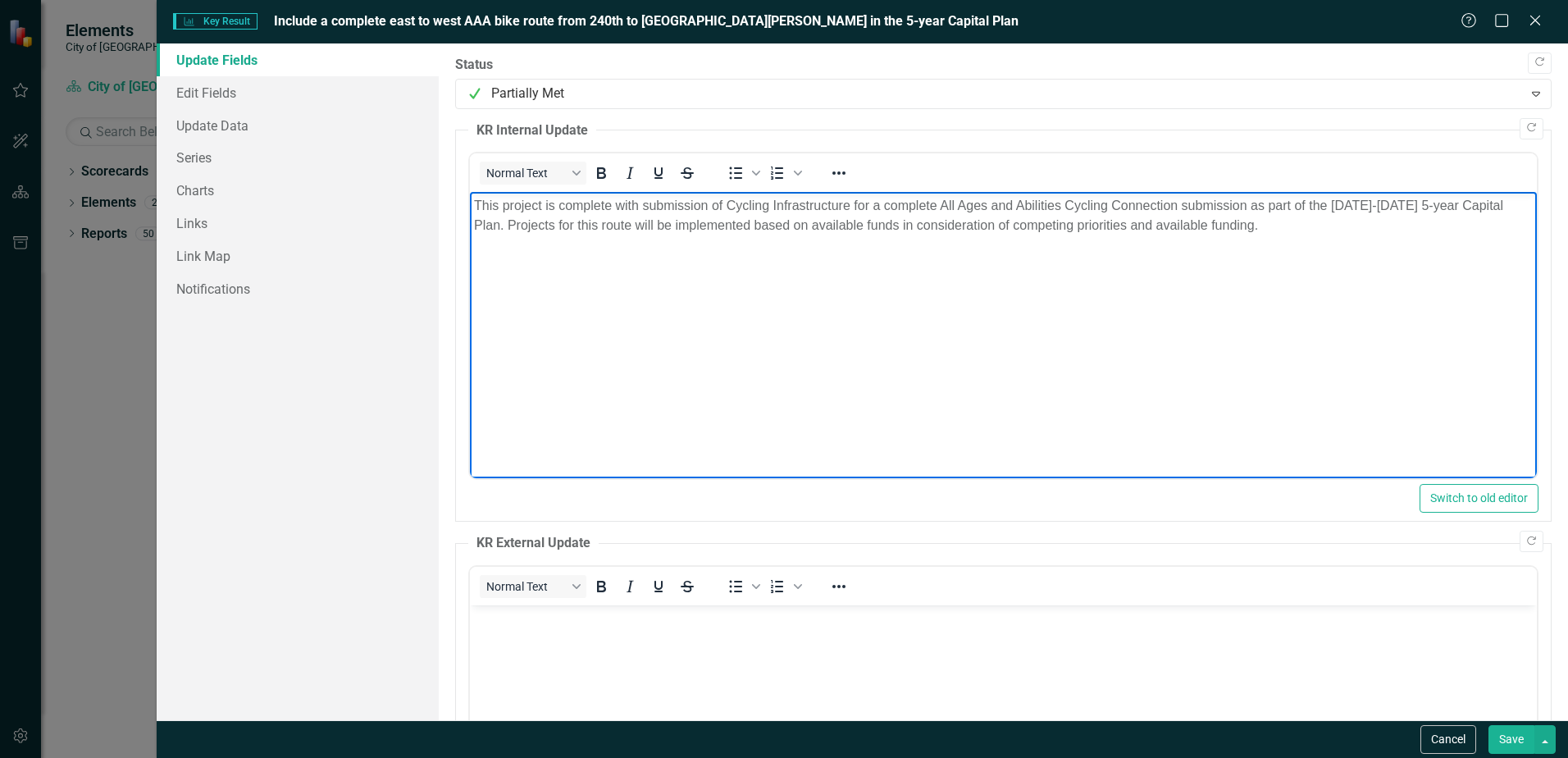
click at [735, 209] on p "This project is complete with submission of Cycling Infrastructure for a comple…" at bounding box center [1003, 215] width 1058 height 39
drag, startPoint x: 1301, startPoint y: 207, endPoint x: 1233, endPoint y: 210, distance: 68.1
click at [1233, 210] on p "This project is complete with submission of cycling infrastructure requests for…" at bounding box center [1003, 215] width 1058 height 39
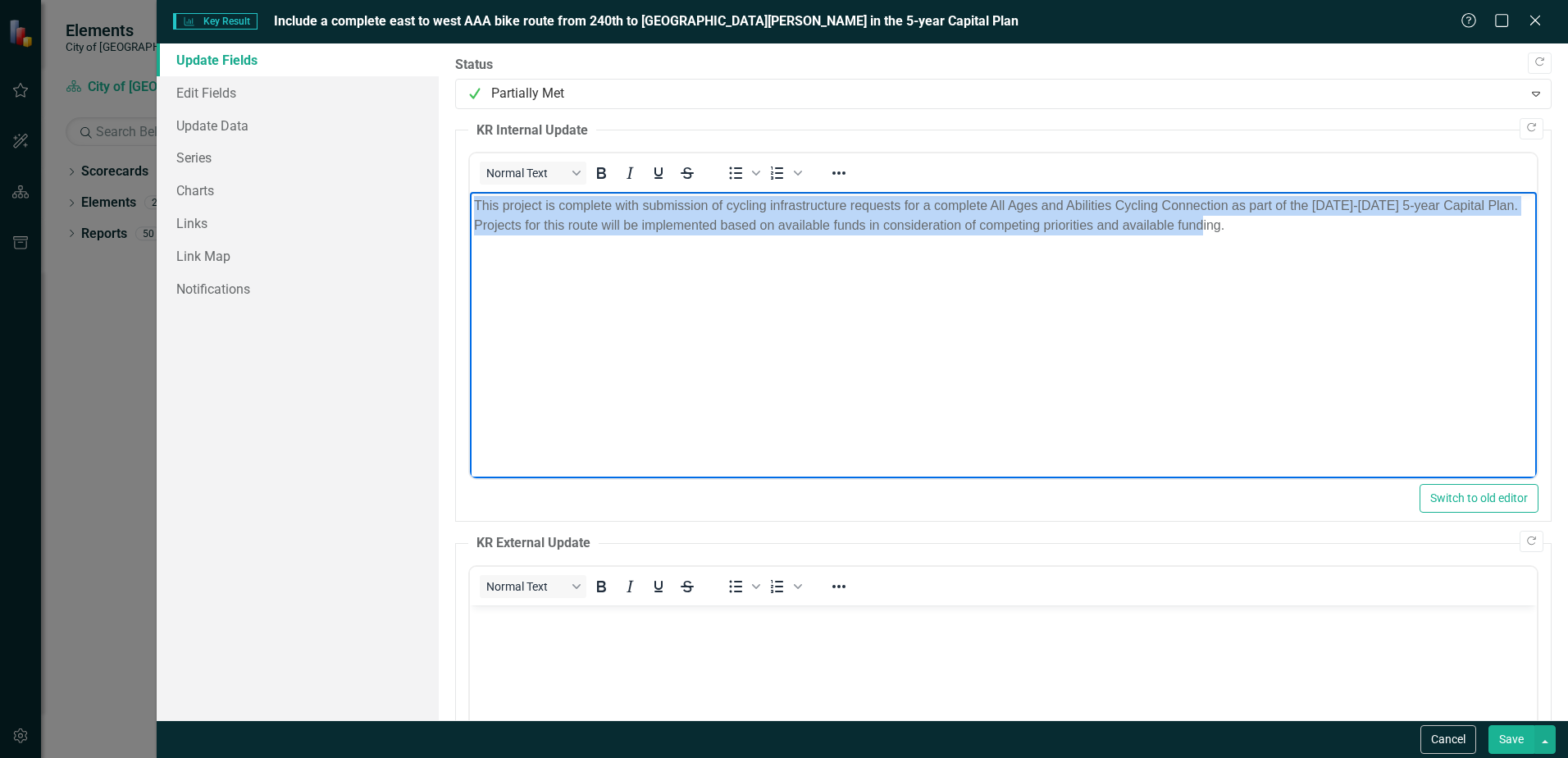
drag, startPoint x: 1250, startPoint y: 226, endPoint x: 831, endPoint y: 434, distance: 467.8
click at [470, 214] on html "This project is complete with submission of cycling infrastructure requests for…" at bounding box center [1003, 315] width 1067 height 247
copy p "This project is complete with submission of cycling infrastructure requests for…"
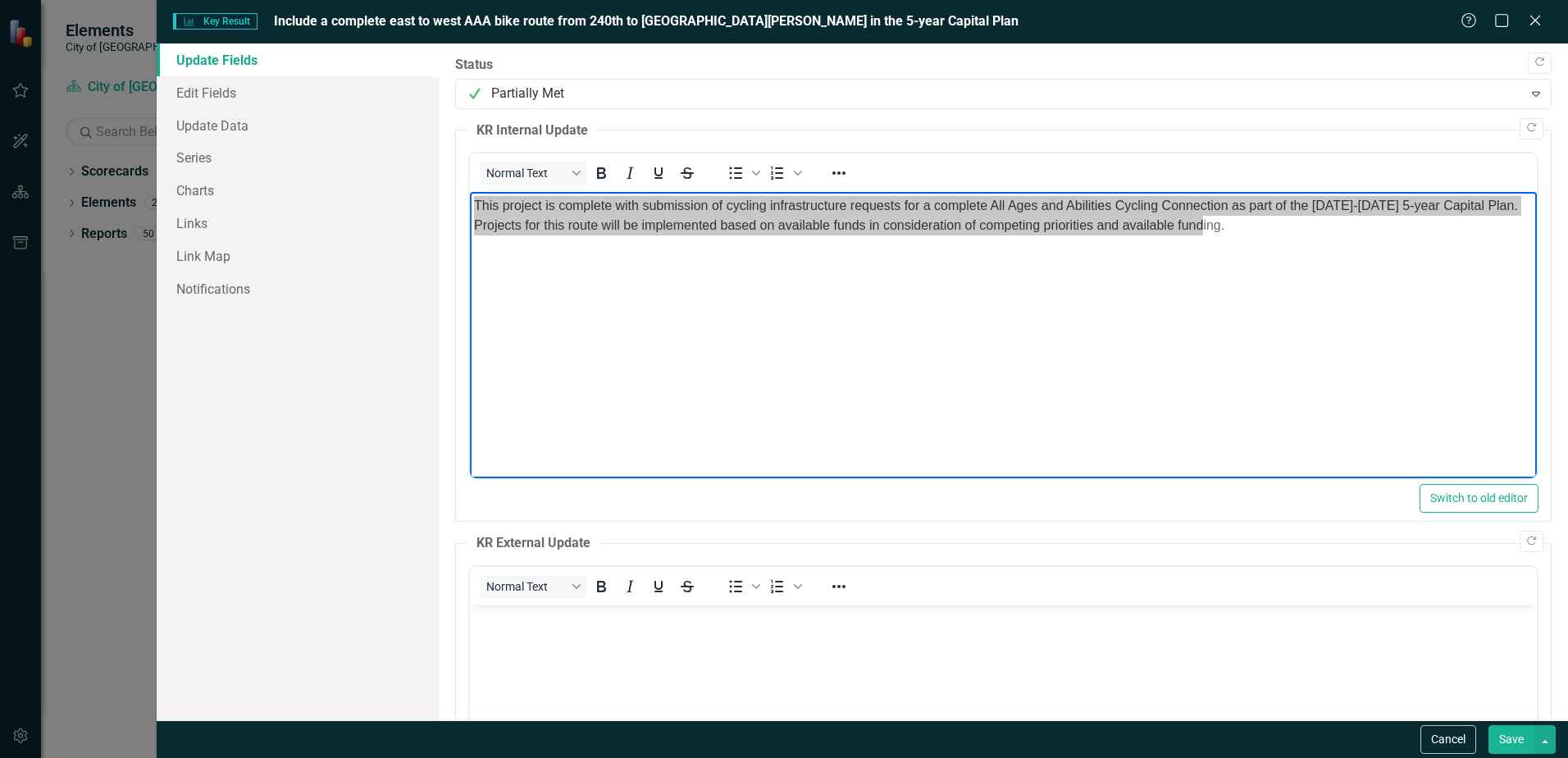
click at [597, 617] on p "Rich Text Area. Press ALT-0 for help." at bounding box center [1003, 619] width 1058 height 19
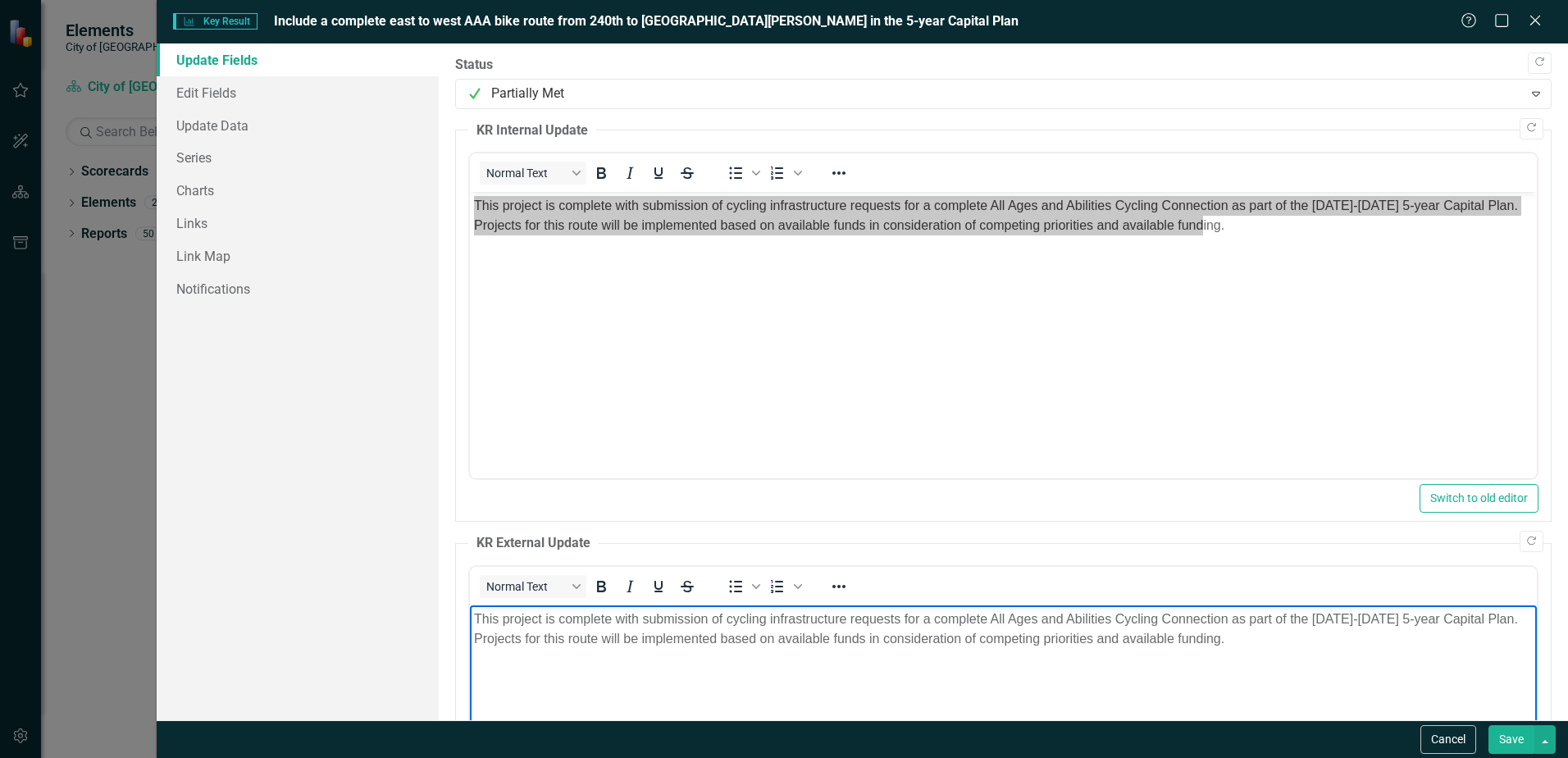
click at [975, 704] on body "This project is complete with submission of cycling infrastructure requests for…" at bounding box center [1003, 729] width 1067 height 247
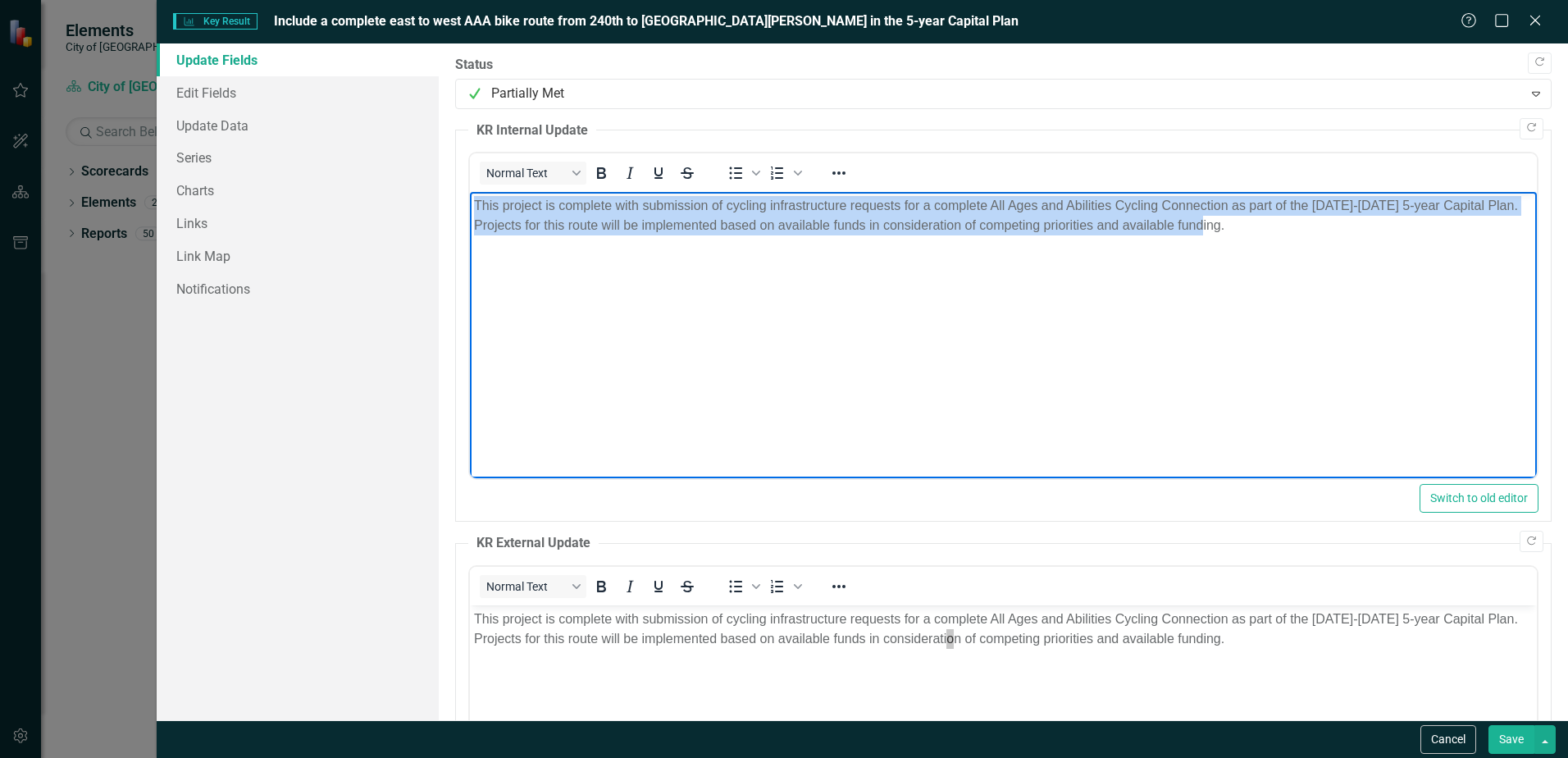
click at [1083, 369] on body "This project is complete with submission of cycling infrastructure requests for…" at bounding box center [1003, 315] width 1067 height 247
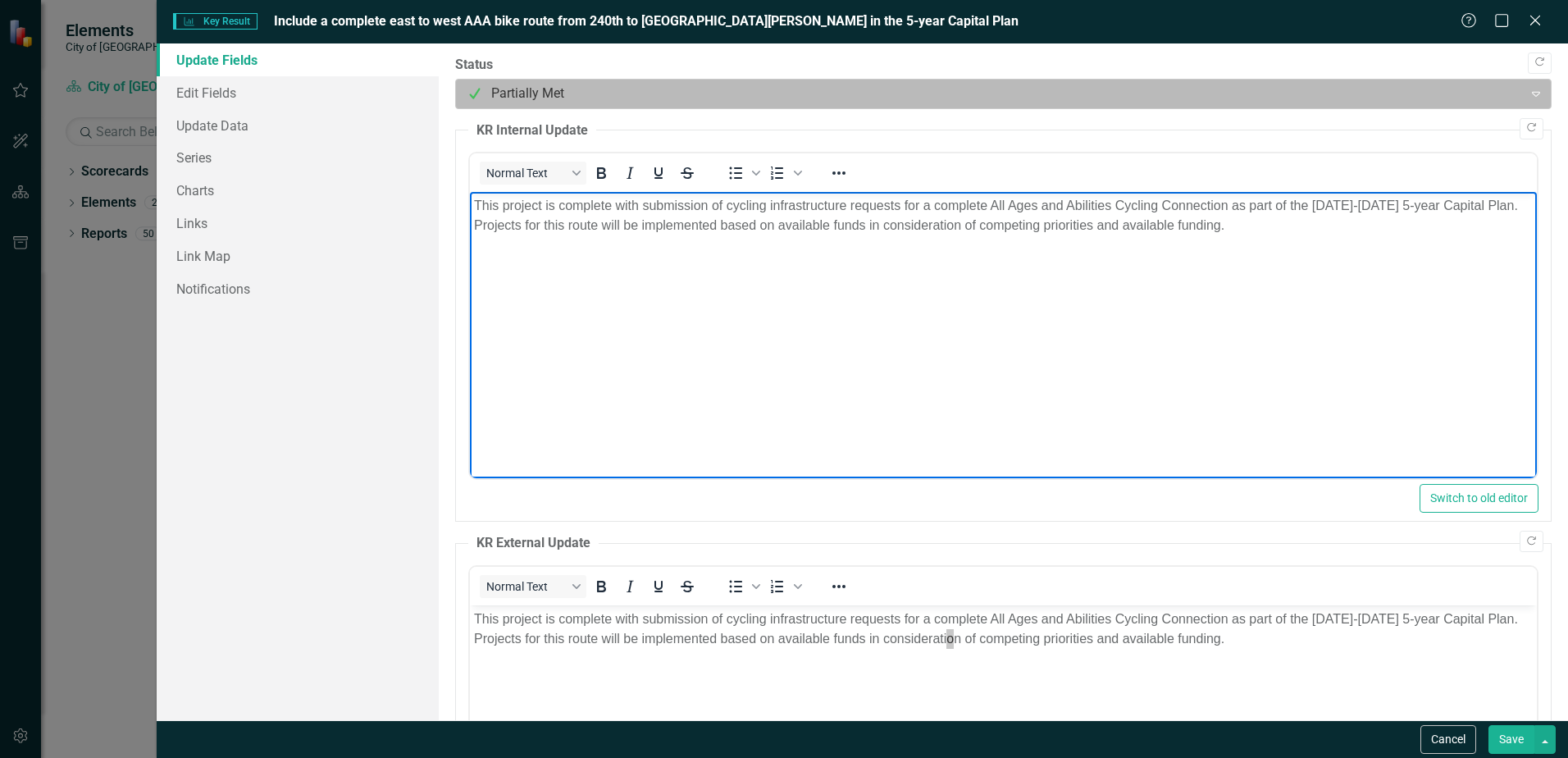
click at [1288, 101] on div at bounding box center [990, 94] width 1046 height 22
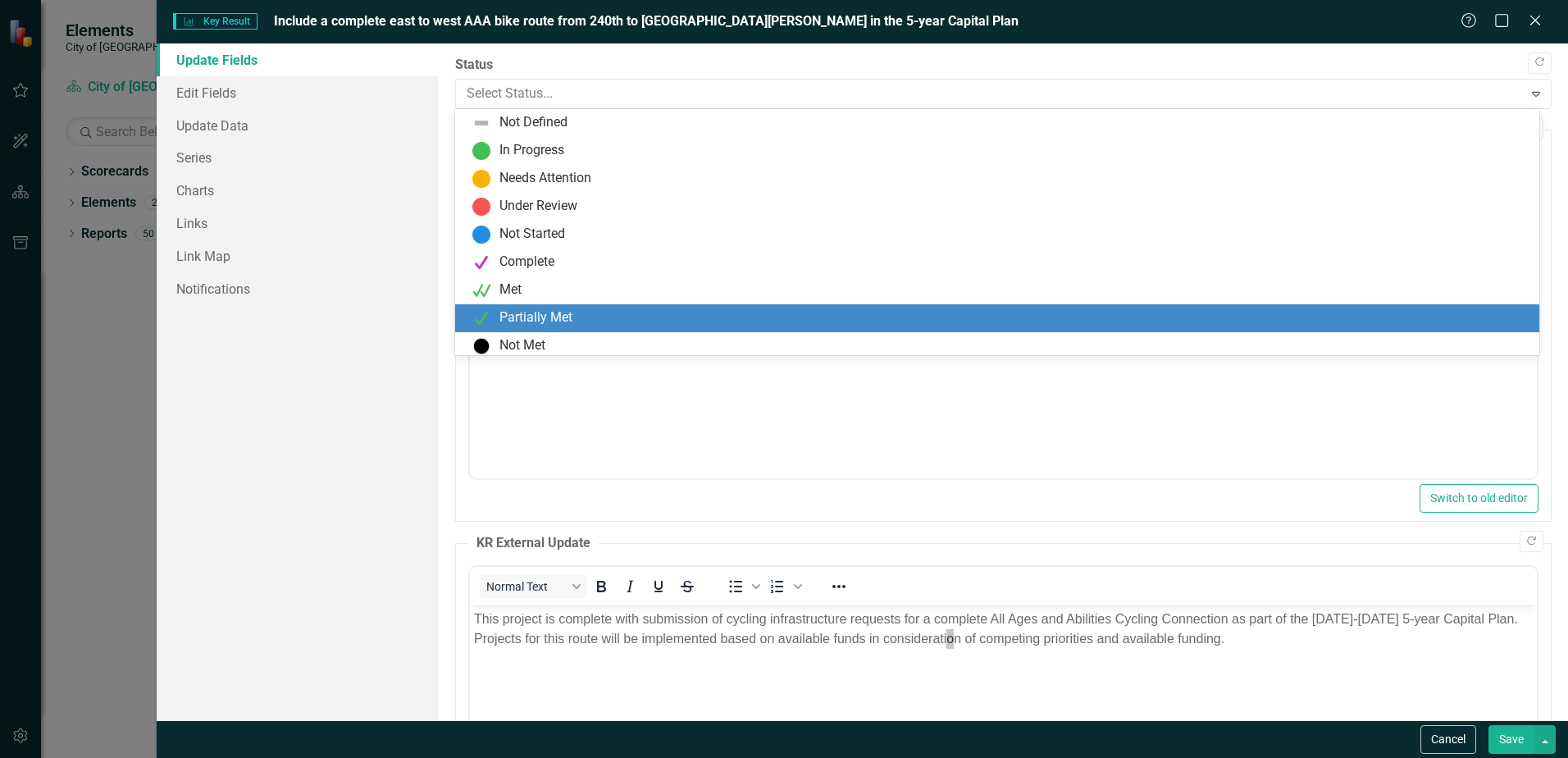
scroll to position [5, 0]
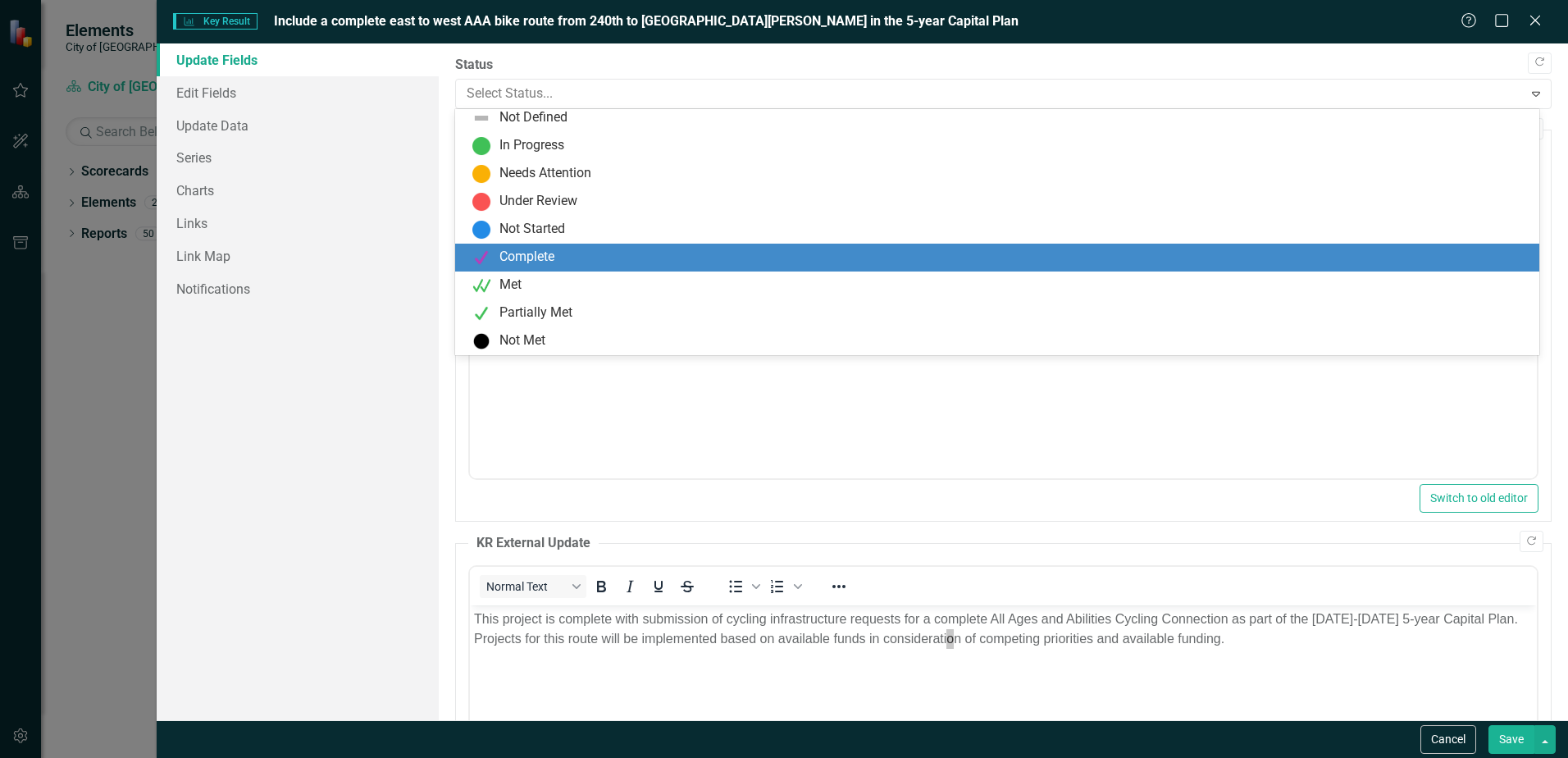
click at [551, 262] on div "Complete" at bounding box center [527, 257] width 55 height 19
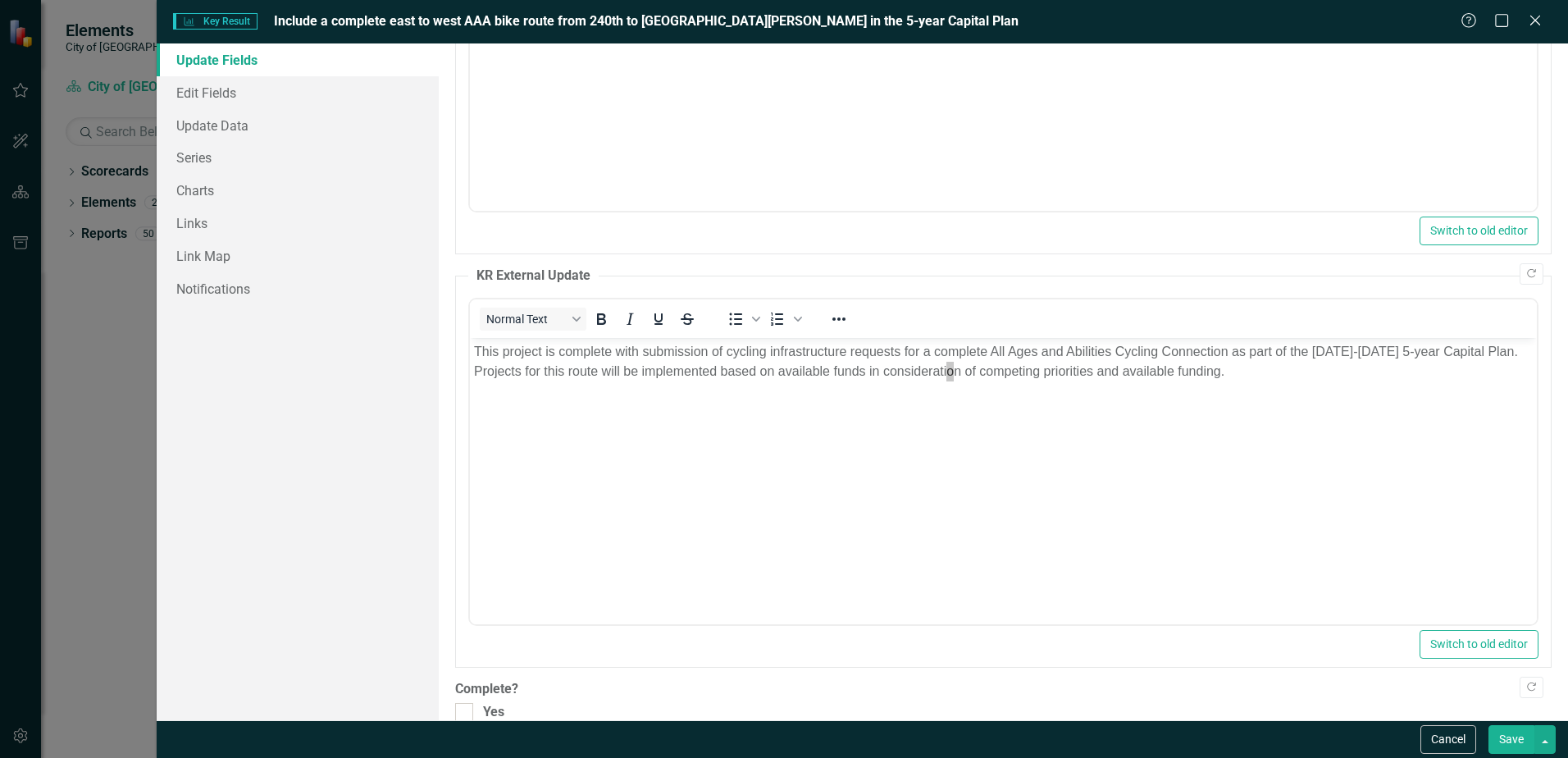
scroll to position [348, 0]
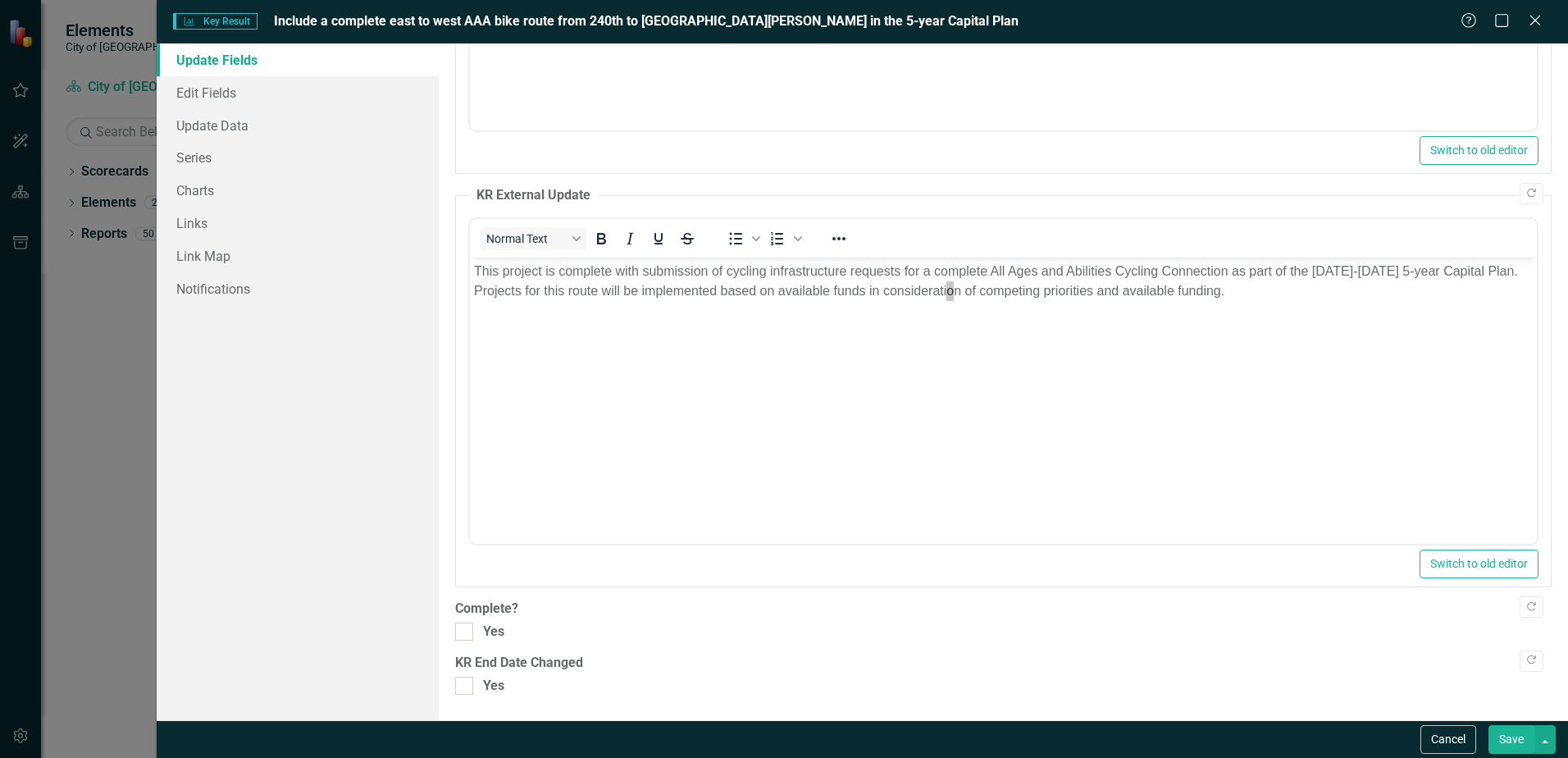
click at [1514, 747] on button "Save" at bounding box center [1511, 740] width 46 height 29
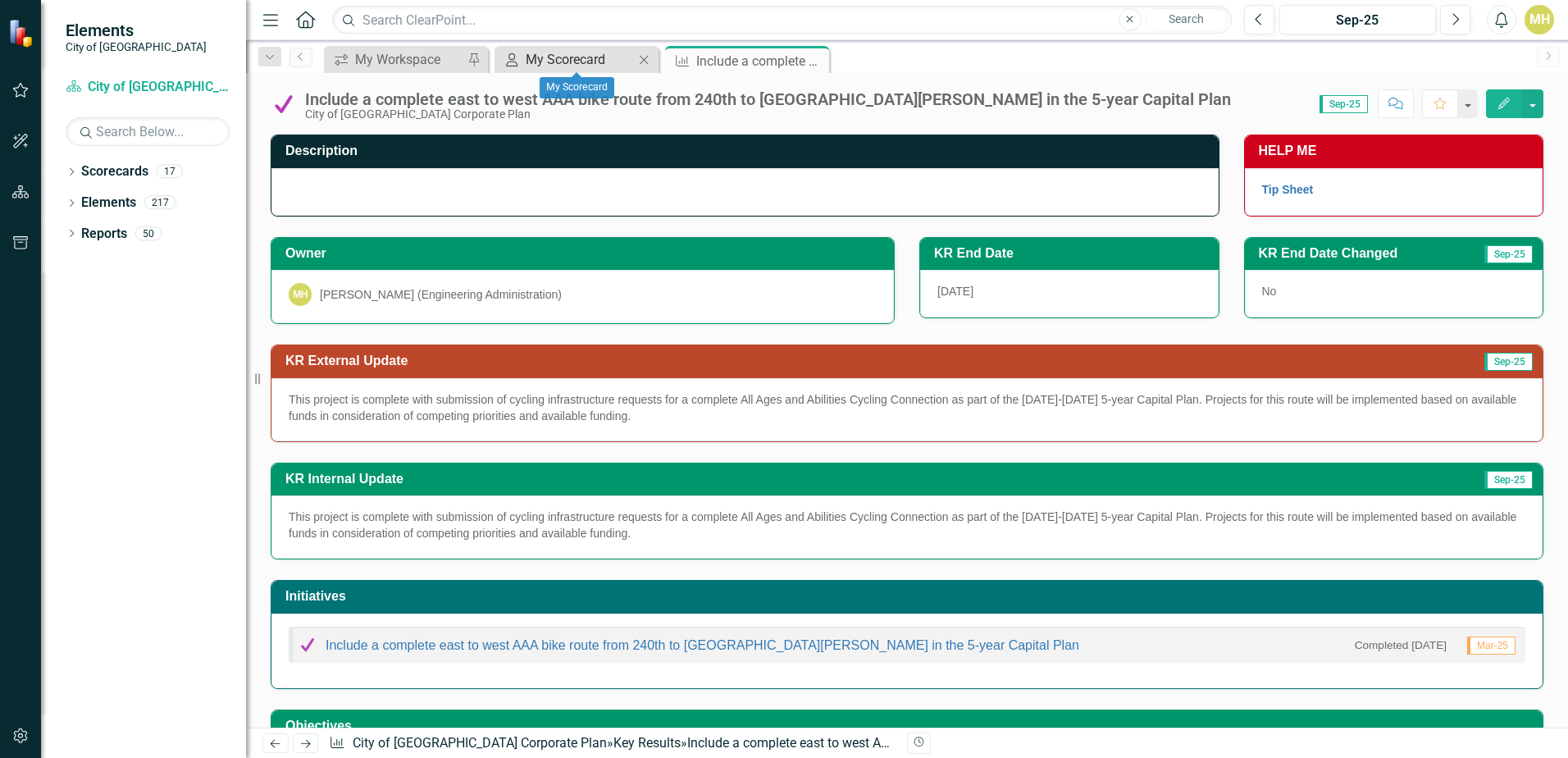
click at [524, 60] on link "My Scorecard My Scorecard" at bounding box center [566, 60] width 135 height 20
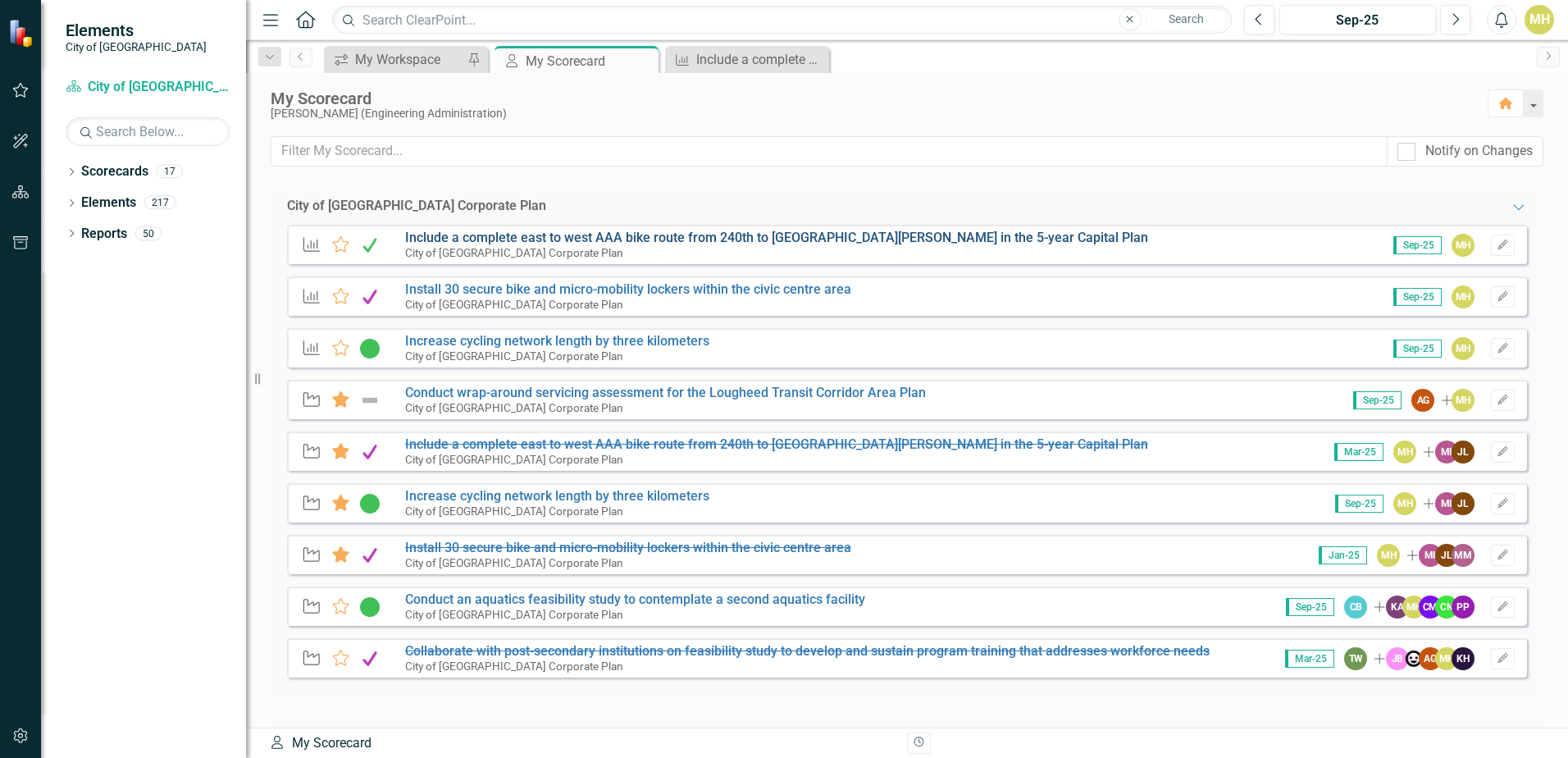
click at [482, 232] on link "Include a complete east to west AAA bike route from 240th to [GEOGRAPHIC_DATA][…" at bounding box center [776, 237] width 743 height 16
